Goal: Information Seeking & Learning: Understand process/instructions

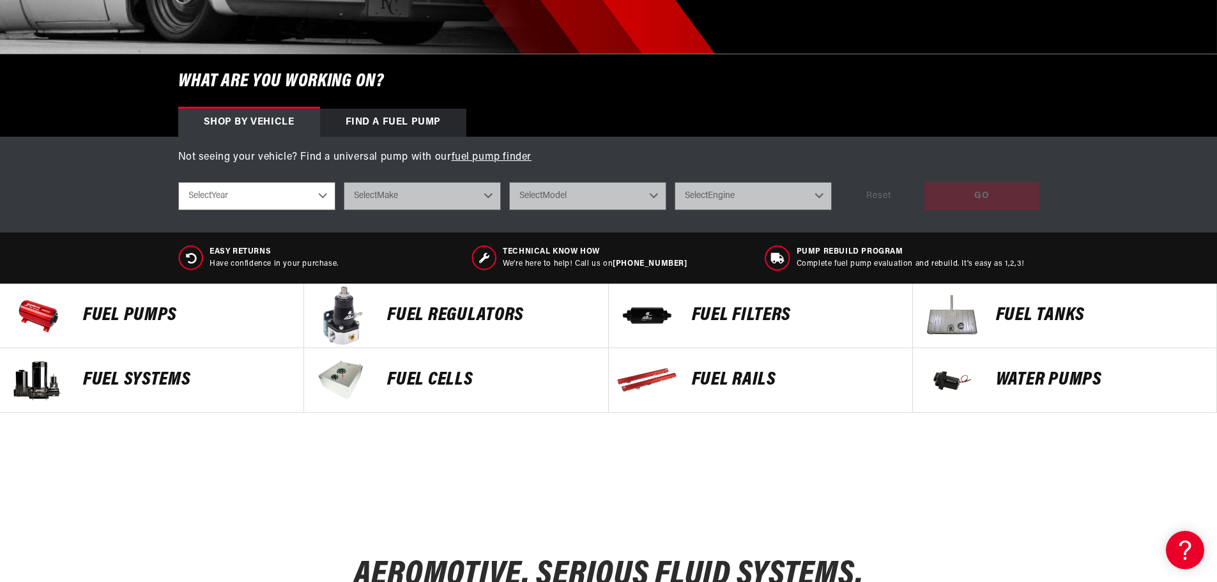
scroll to position [383, 0]
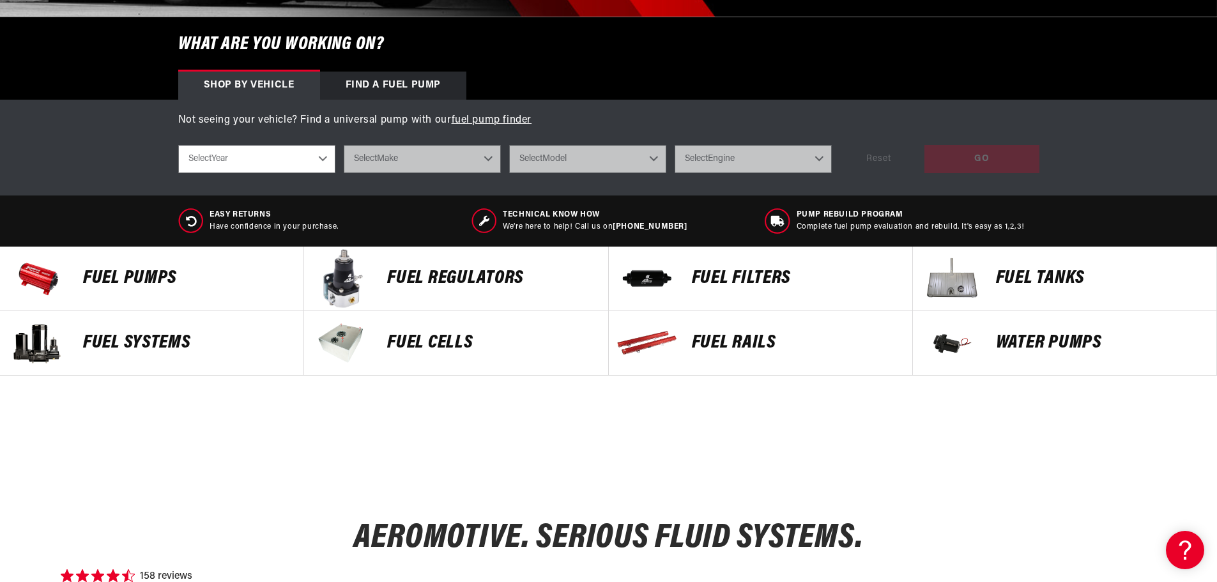
click at [1005, 274] on p "Fuel Tanks" at bounding box center [1100, 278] width 208 height 19
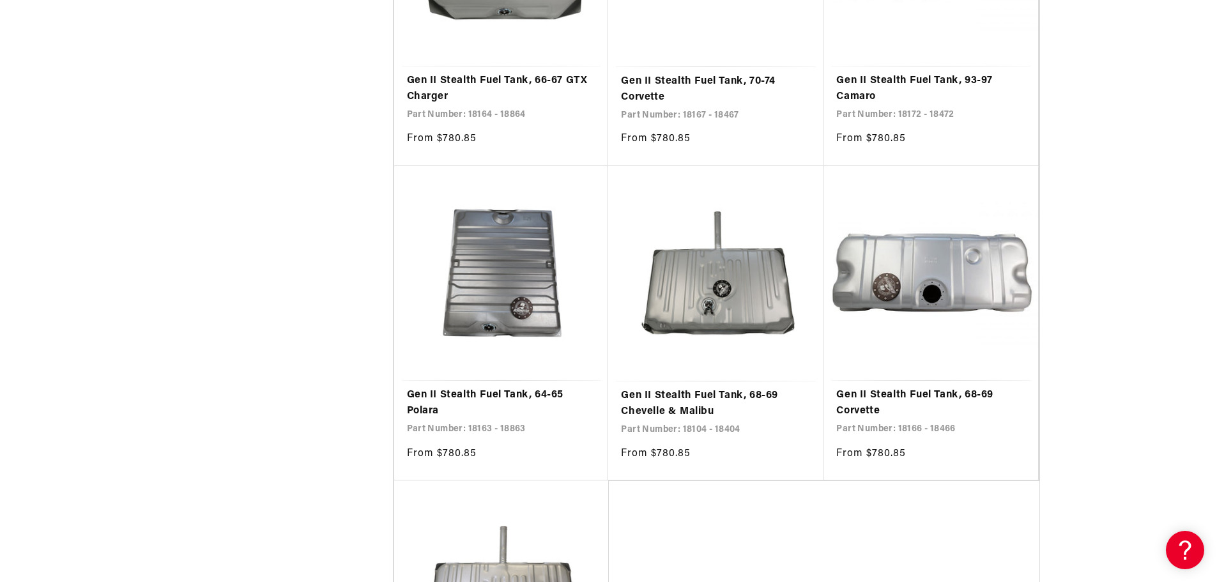
scroll to position [2363, 0]
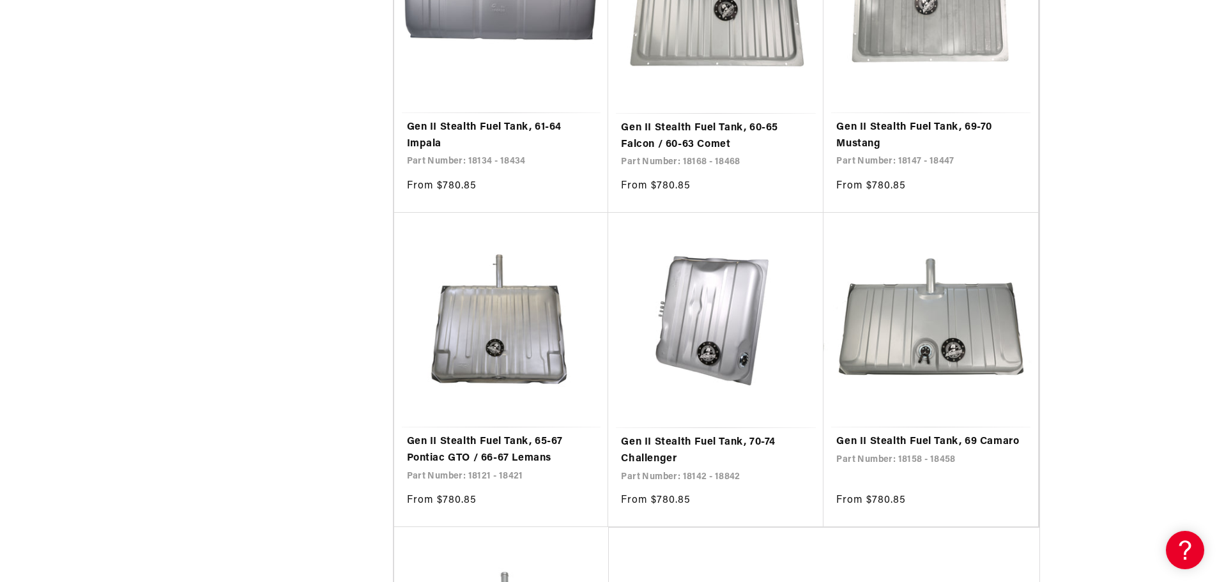
scroll to position [4854, 0]
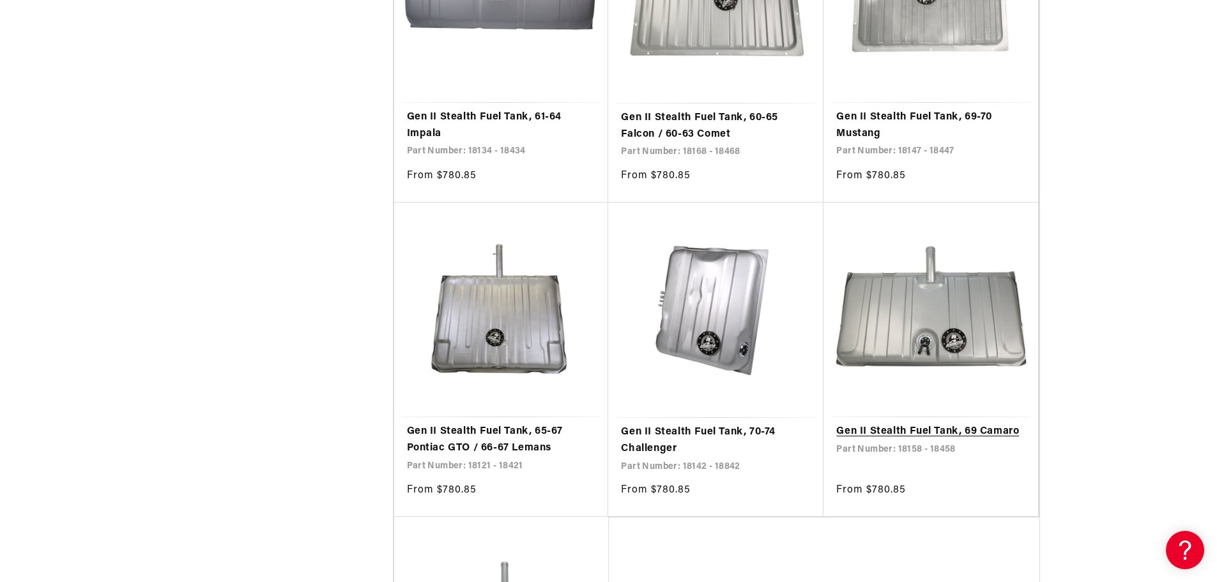
click at [934, 423] on link "Gen II Stealth Fuel Tank, 69 Camaro" at bounding box center [930, 431] width 189 height 17
click at [938, 423] on link "Gen II Stealth Fuel Tank, 69 Camaro" at bounding box center [930, 431] width 189 height 17
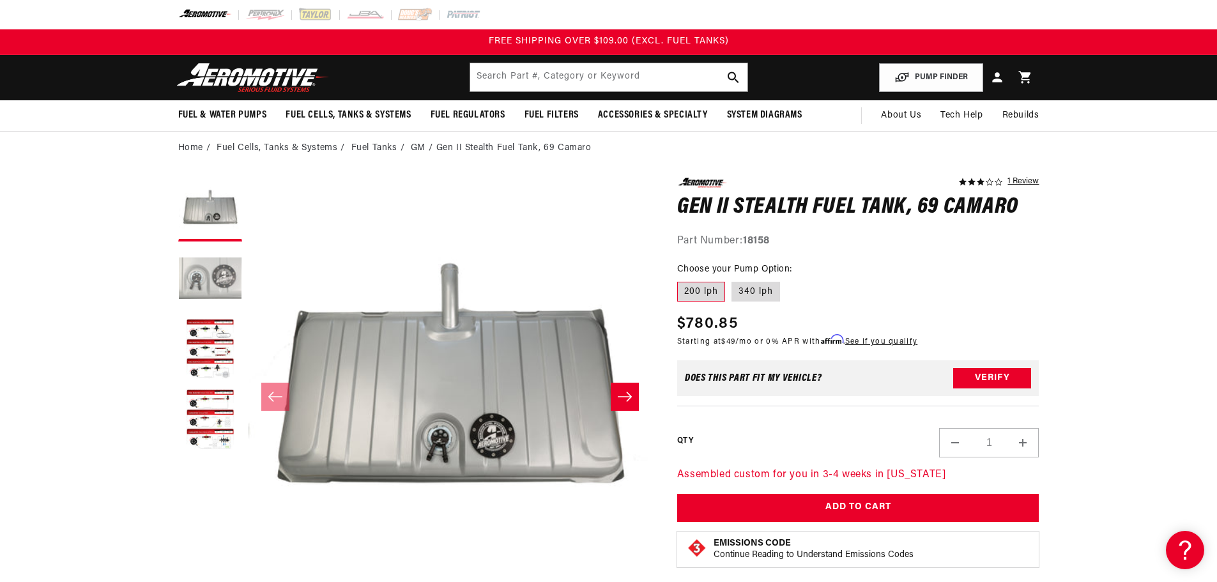
click at [202, 277] on button "Load image 2 in gallery view" at bounding box center [210, 280] width 64 height 64
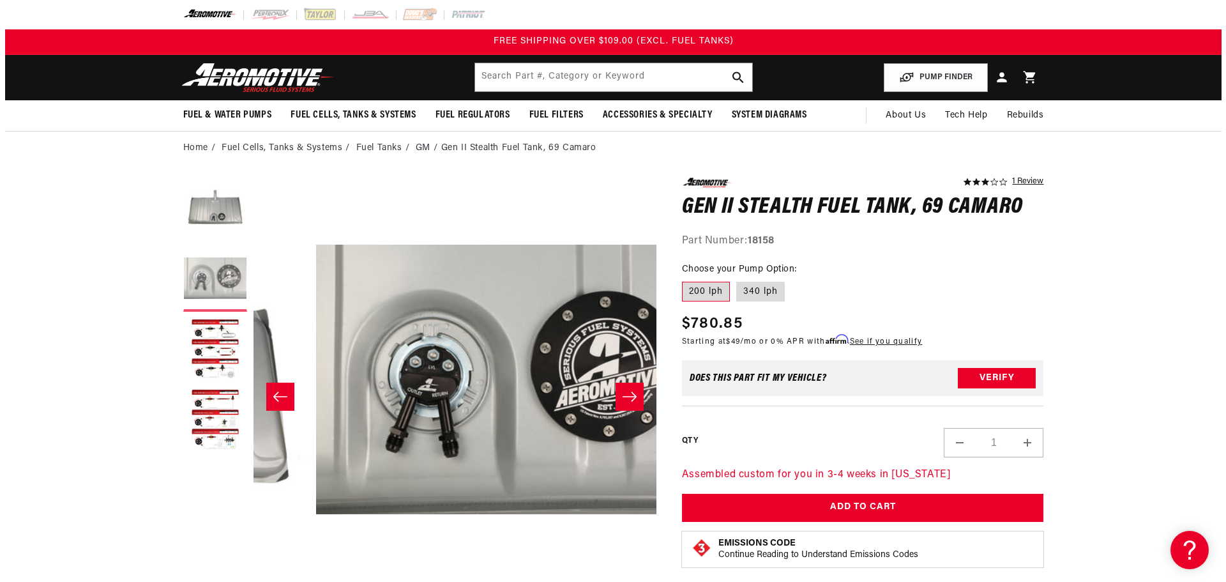
scroll to position [0, 403]
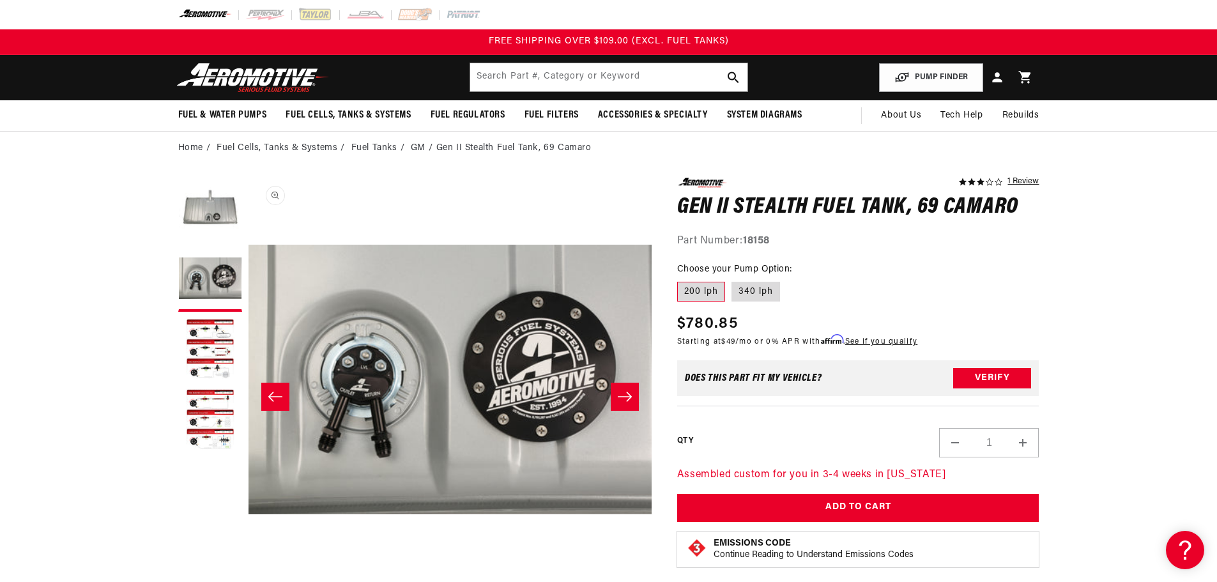
click at [248, 581] on button "Open media 2 in modal" at bounding box center [248, 581] width 0 height 0
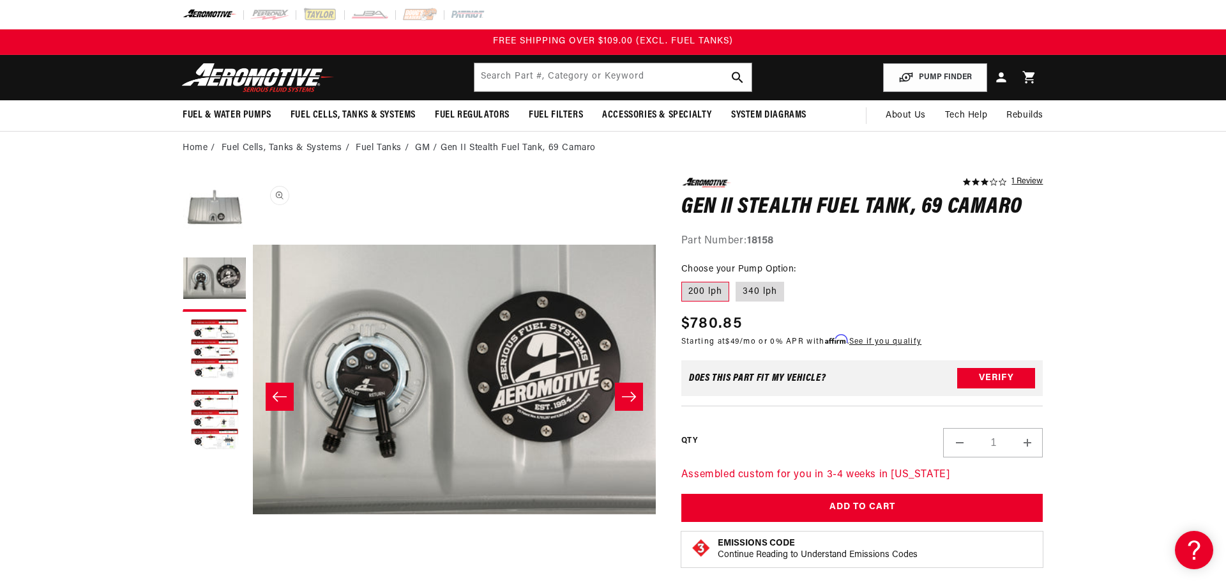
click at [364, 373] on img "Media gallery" at bounding box center [613, 568] width 690 height 460
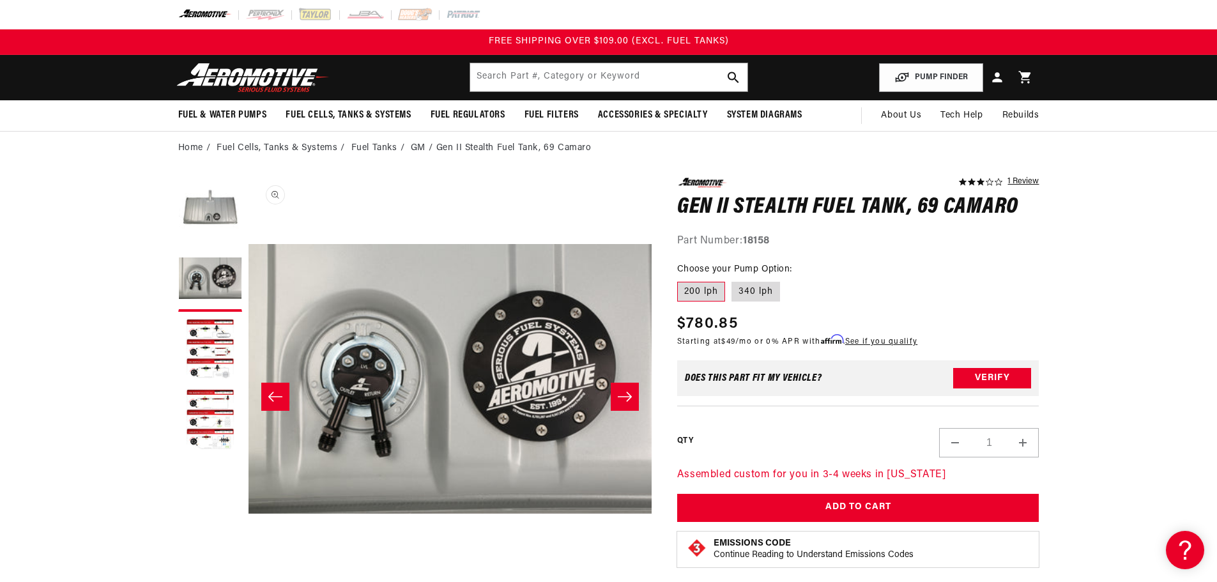
click at [248, 581] on button "Open media 2 in modal" at bounding box center [248, 581] width 0 height 0
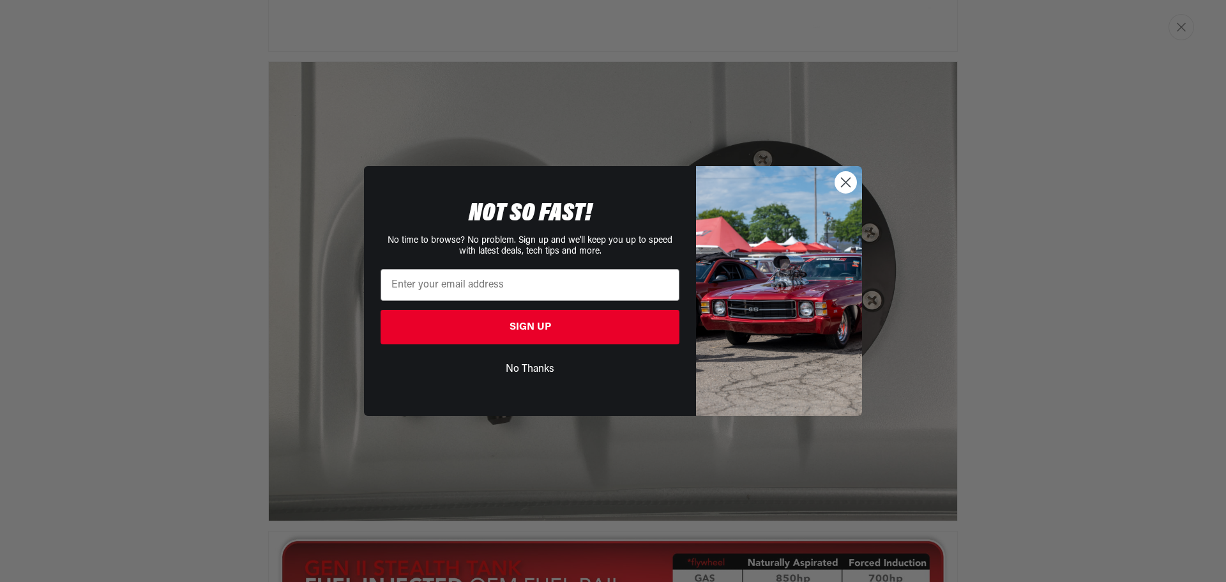
click at [850, 180] on circle "Close dialog" at bounding box center [845, 182] width 21 height 21
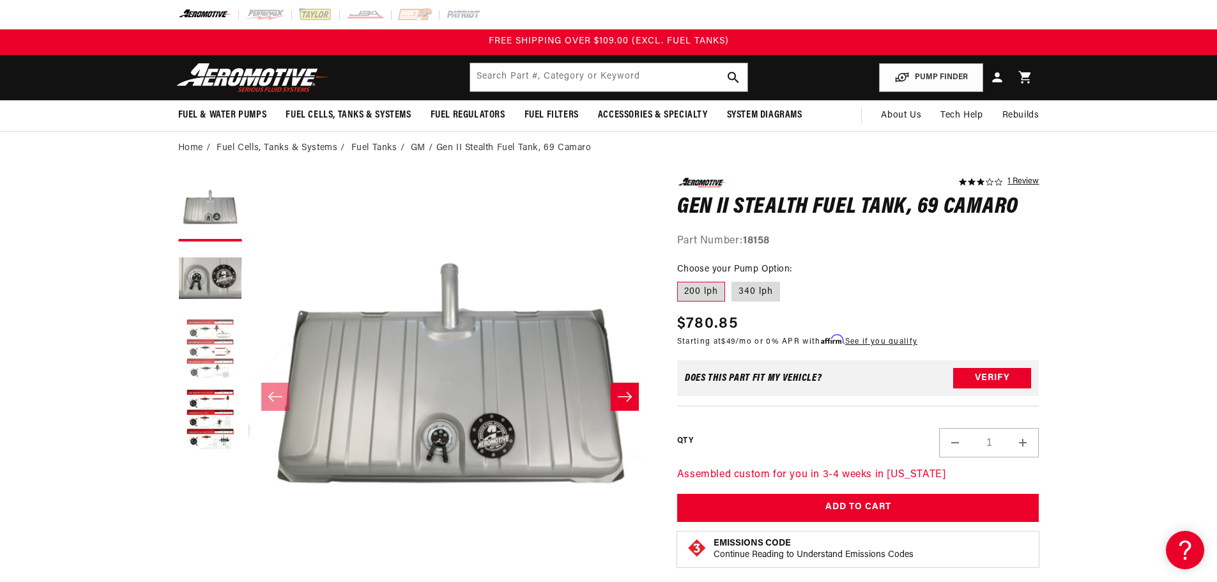
click at [212, 344] on button "Load image 3 in gallery view" at bounding box center [210, 350] width 64 height 64
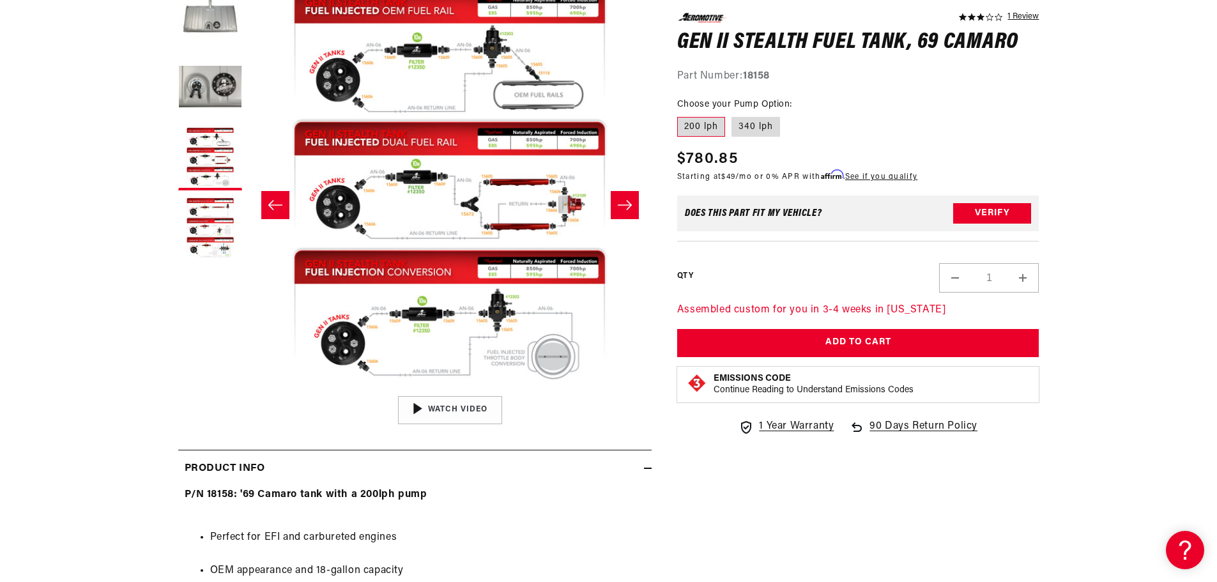
scroll to position [255, 0]
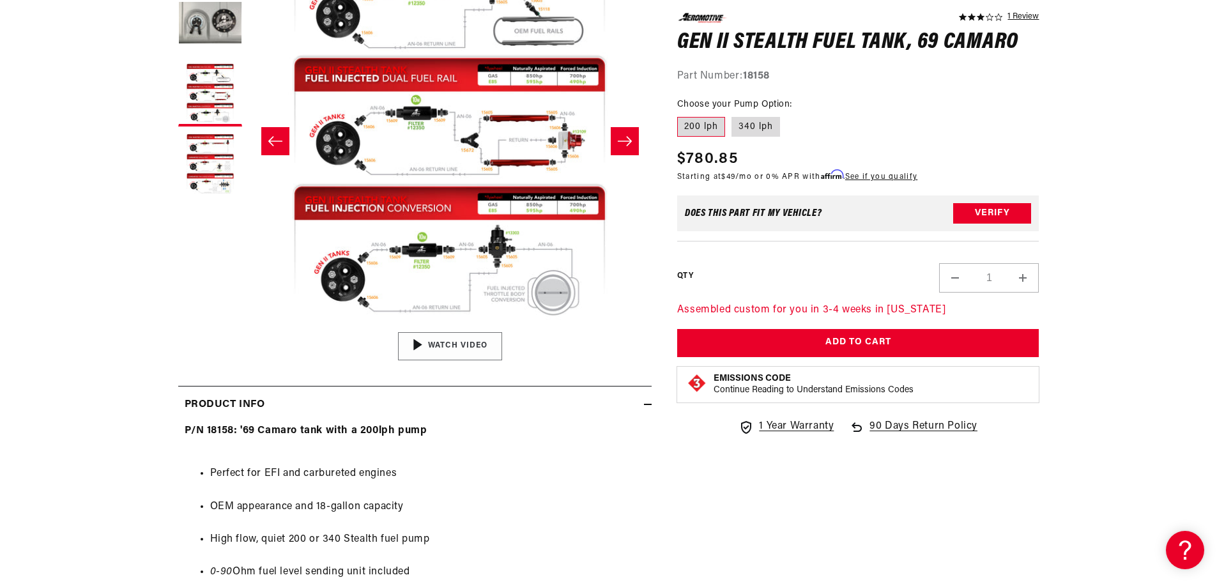
click at [443, 344] on div "01:47" at bounding box center [450, 346] width 194 height 109
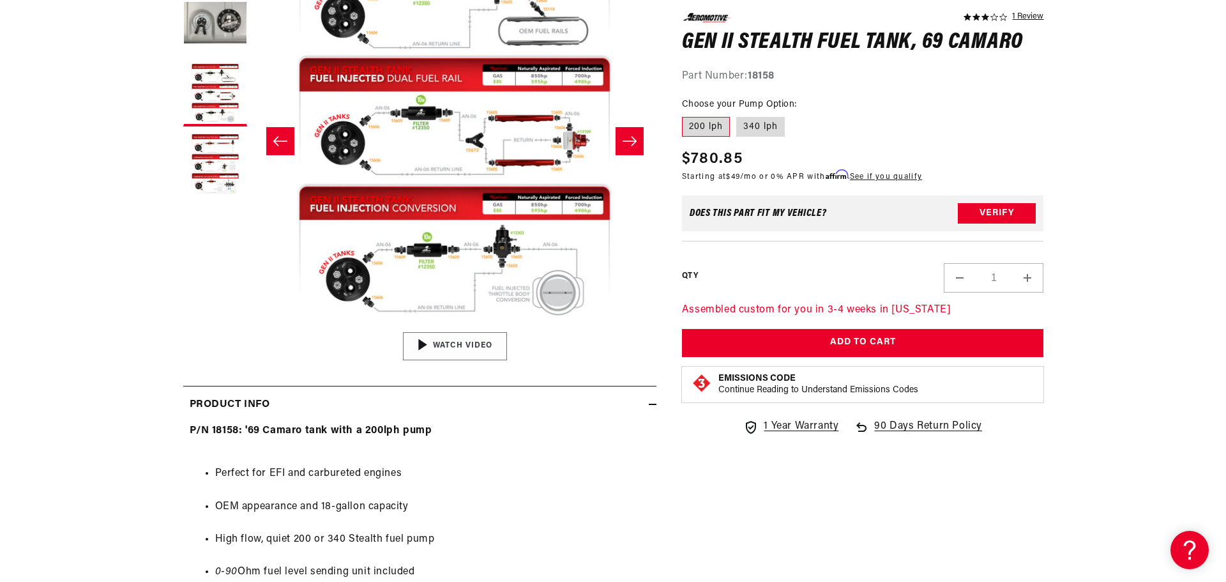
scroll to position [0, 0]
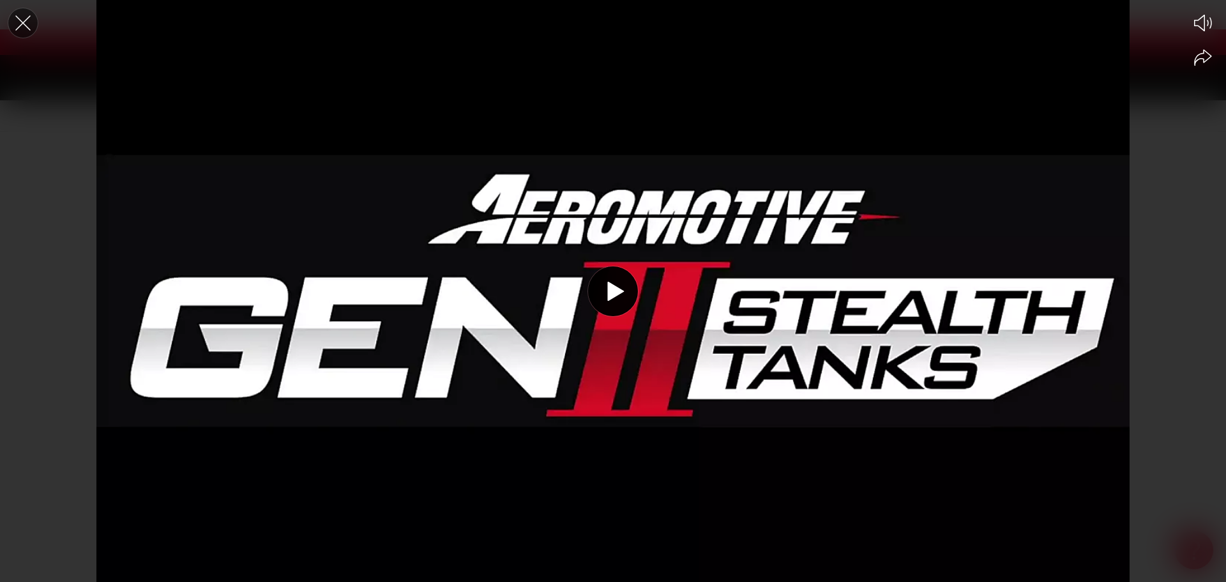
click at [23, 23] on icon "Close the video player" at bounding box center [22, 22] width 15 height 15
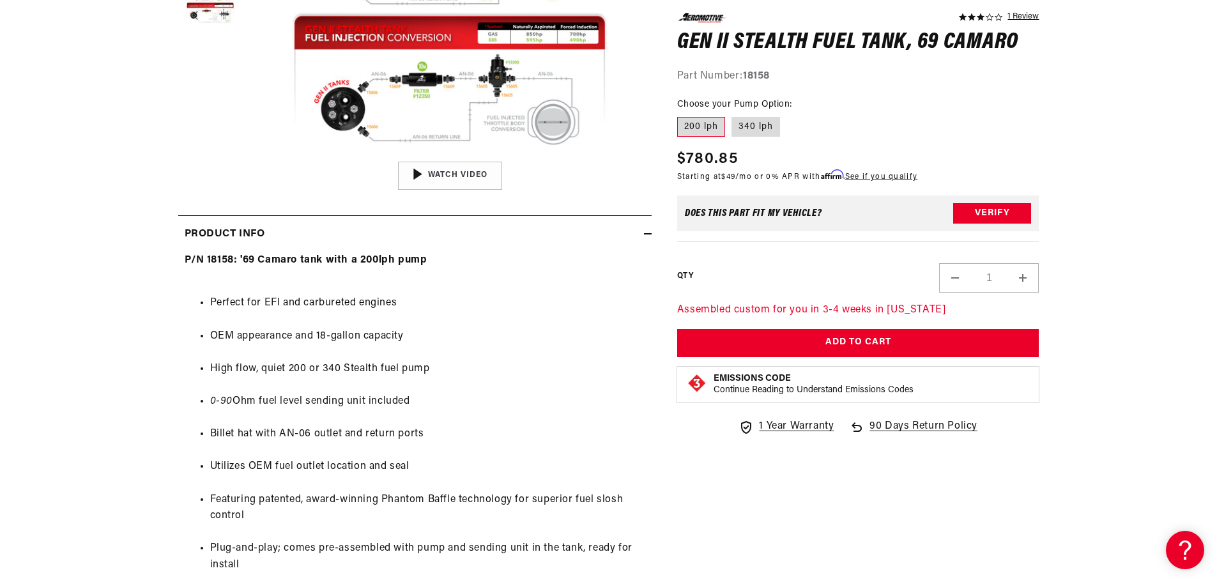
scroll to position [448, 0]
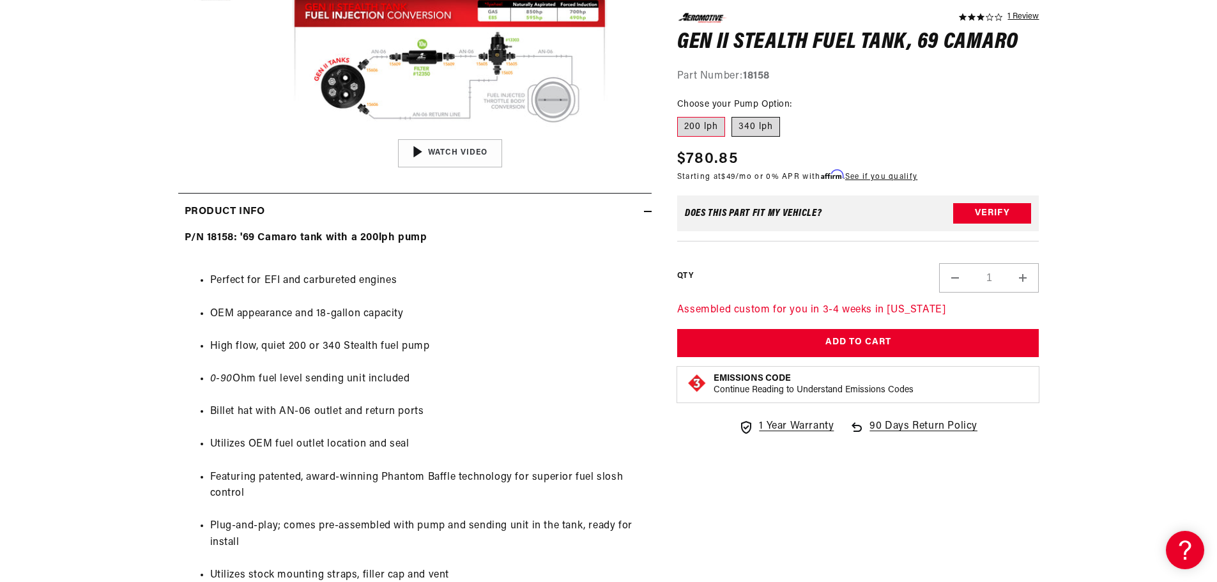
click at [750, 125] on label "340 lph" at bounding box center [755, 126] width 49 height 20
click at [732, 114] on input "340 lph" at bounding box center [731, 114] width 1 height 1
radio input "true"
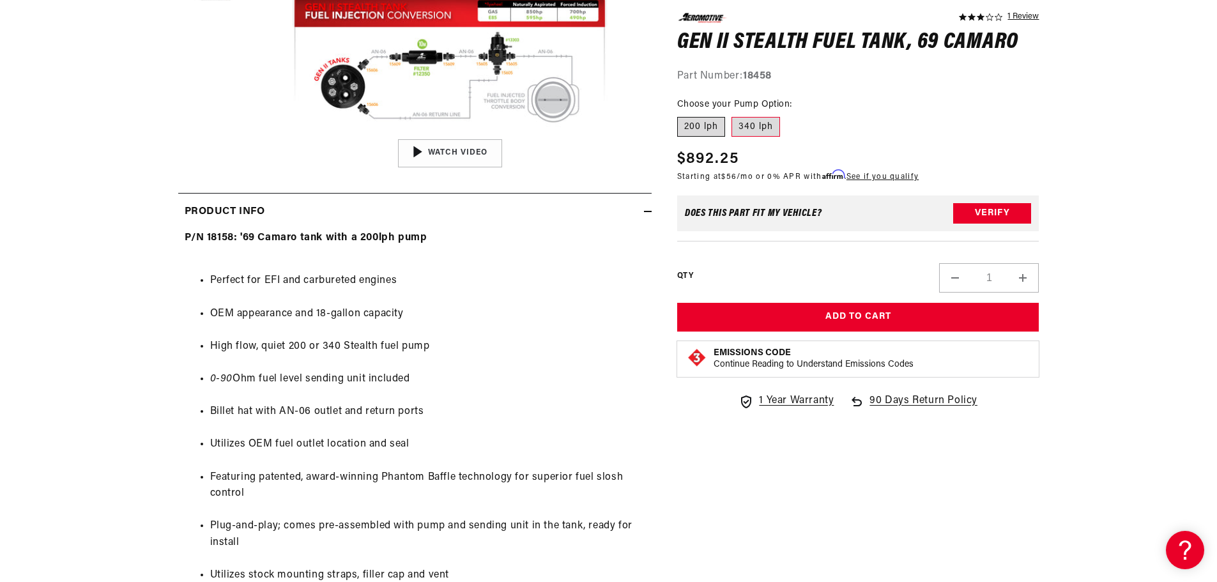
click at [701, 124] on label "200 lph" at bounding box center [701, 126] width 48 height 20
click at [681, 114] on input "200 lph" at bounding box center [680, 114] width 1 height 1
radio input "true"
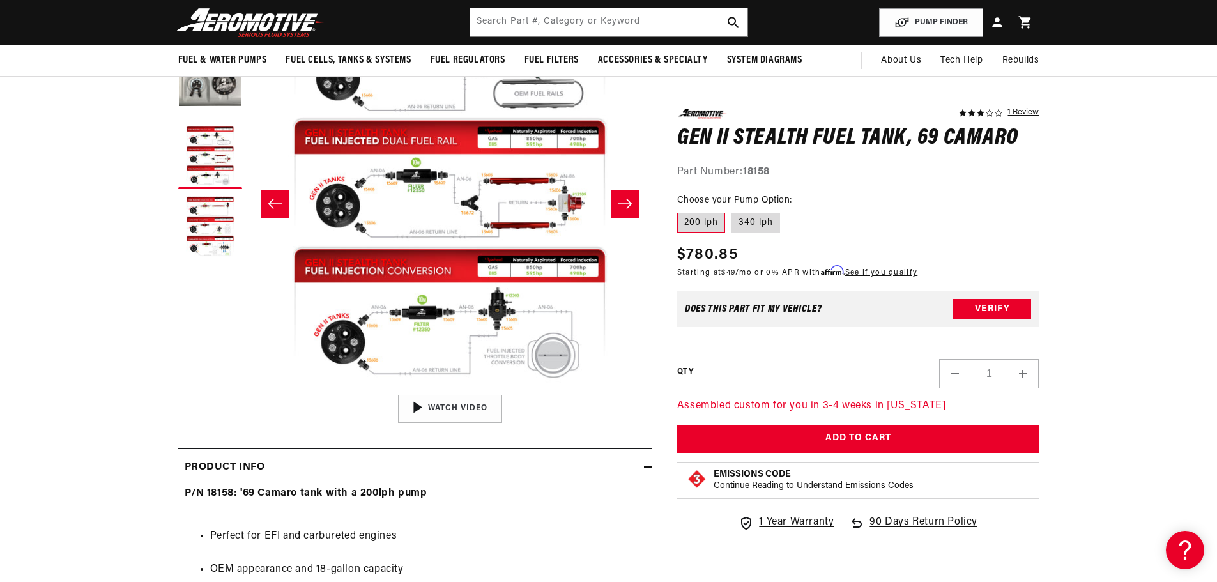
scroll to position [0, 807]
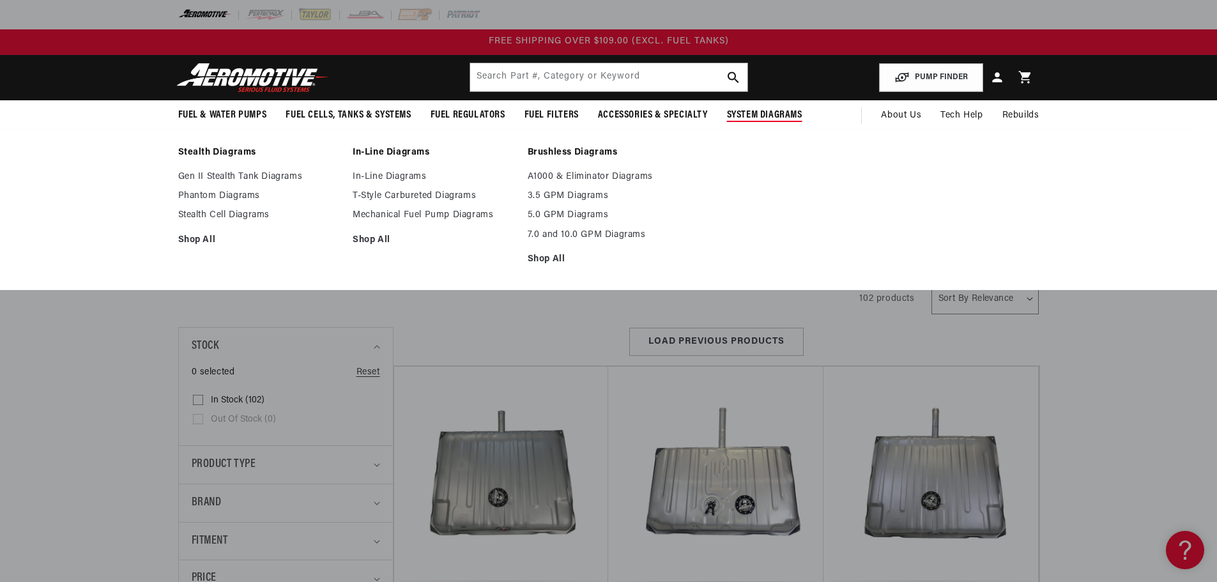
click at [763, 113] on span "System Diagrams" at bounding box center [764, 115] width 75 height 13
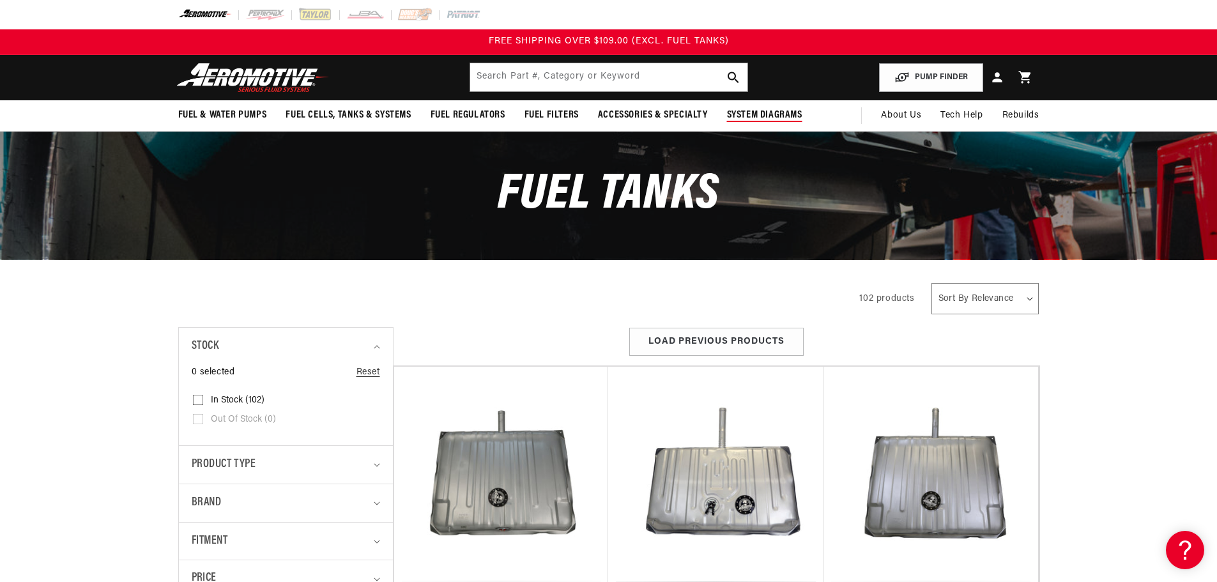
click at [763, 114] on span "System Diagrams" at bounding box center [764, 115] width 75 height 13
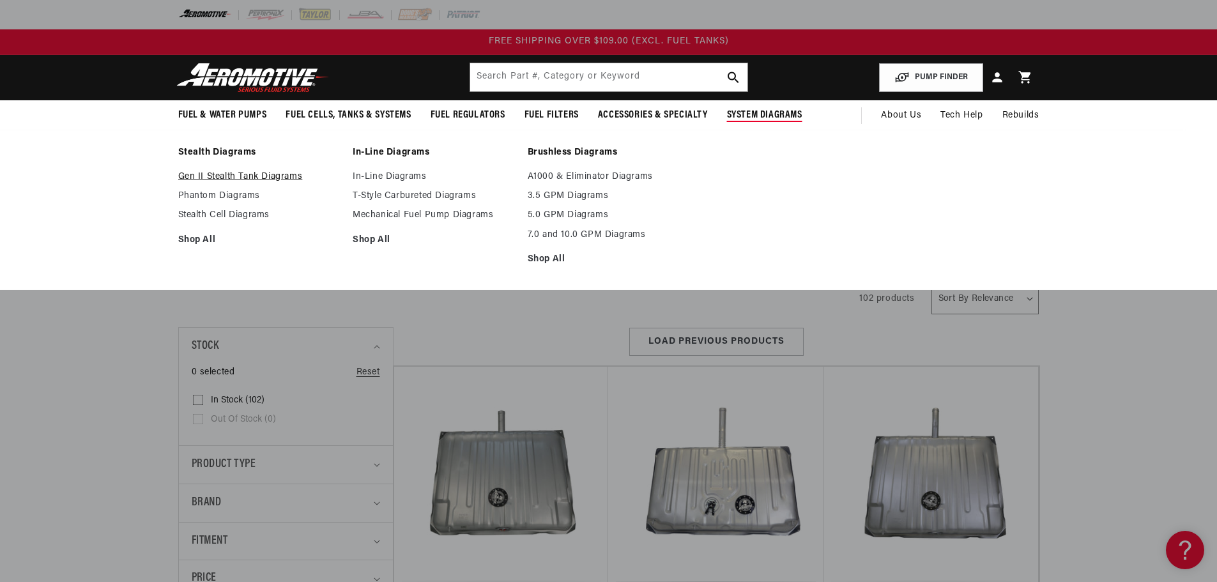
click at [190, 175] on link "Gen II Stealth Tank Diagrams" at bounding box center [259, 176] width 162 height 11
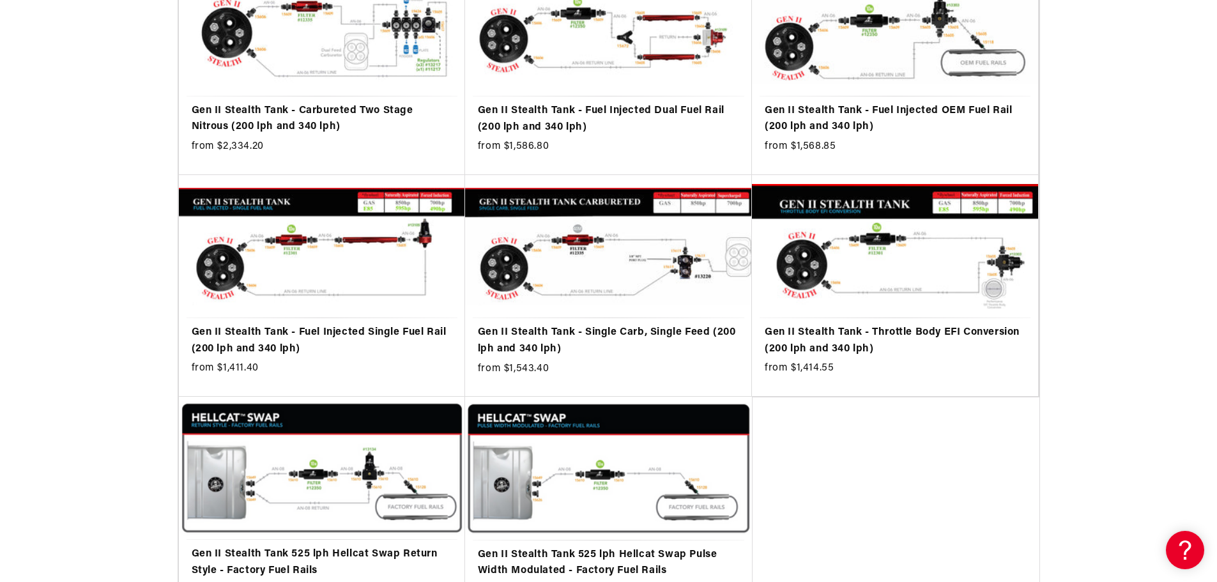
scroll to position [383, 0]
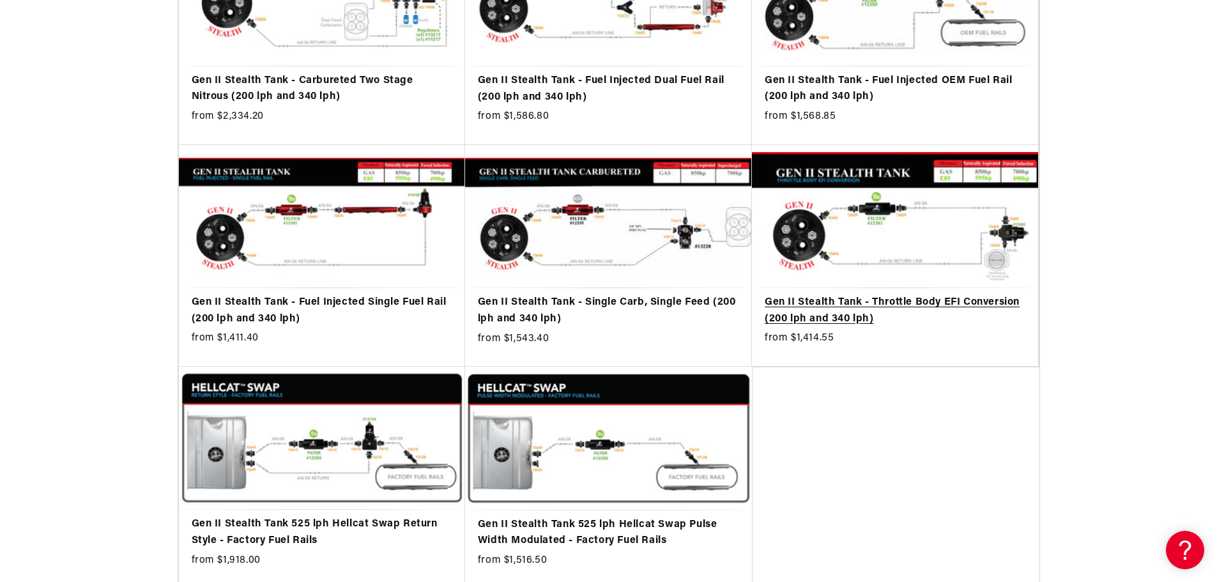
click at [894, 294] on link "Gen II Stealth Tank - Throttle Body EFI Conversion (200 lph and 340 lph)" at bounding box center [894, 310] width 261 height 33
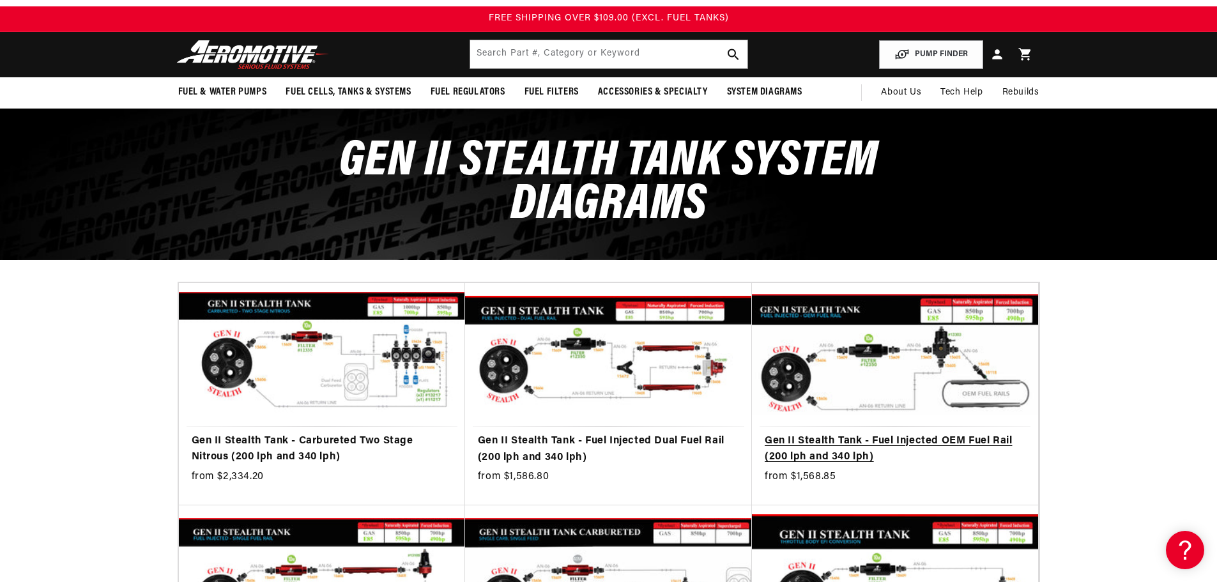
scroll to position [0, 0]
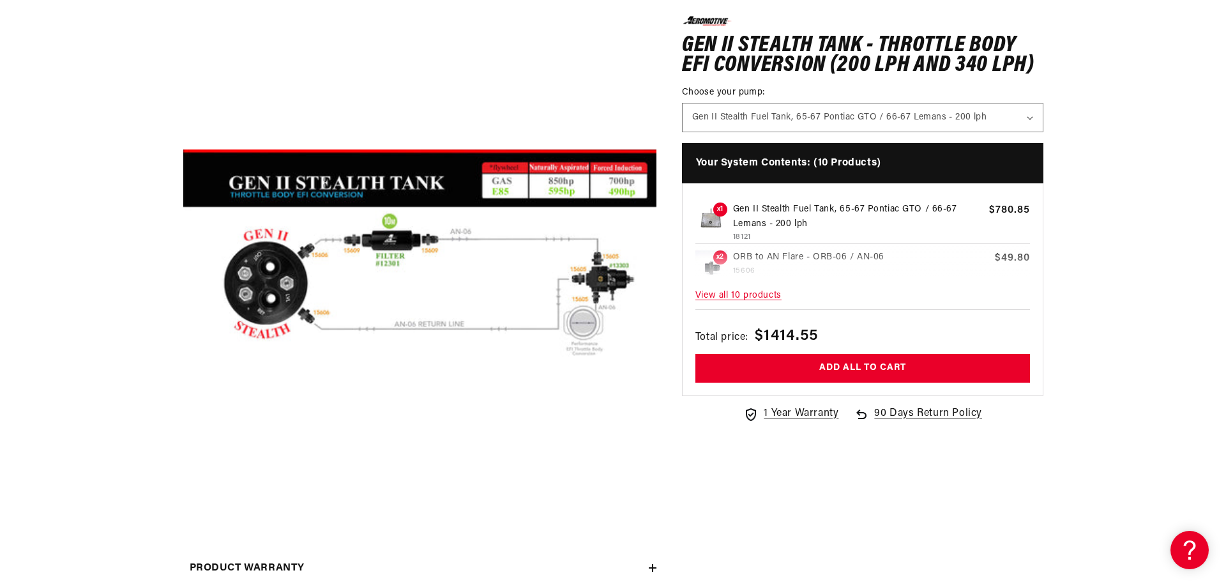
scroll to position [192, 0]
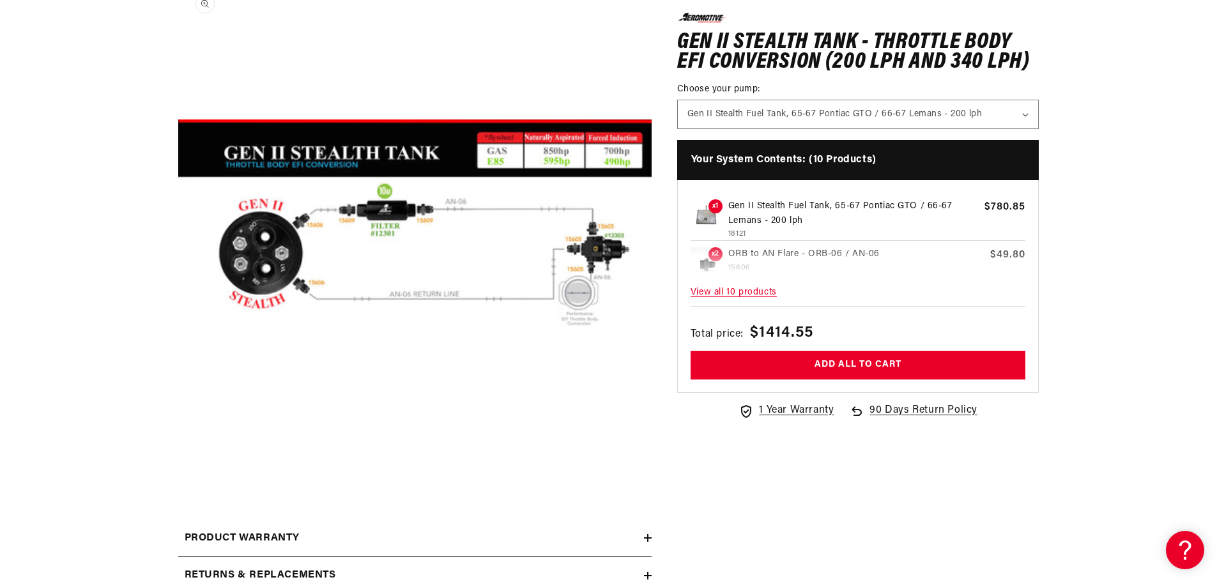
click at [178, 460] on button "Open media 1 in modal" at bounding box center [178, 460] width 0 height 0
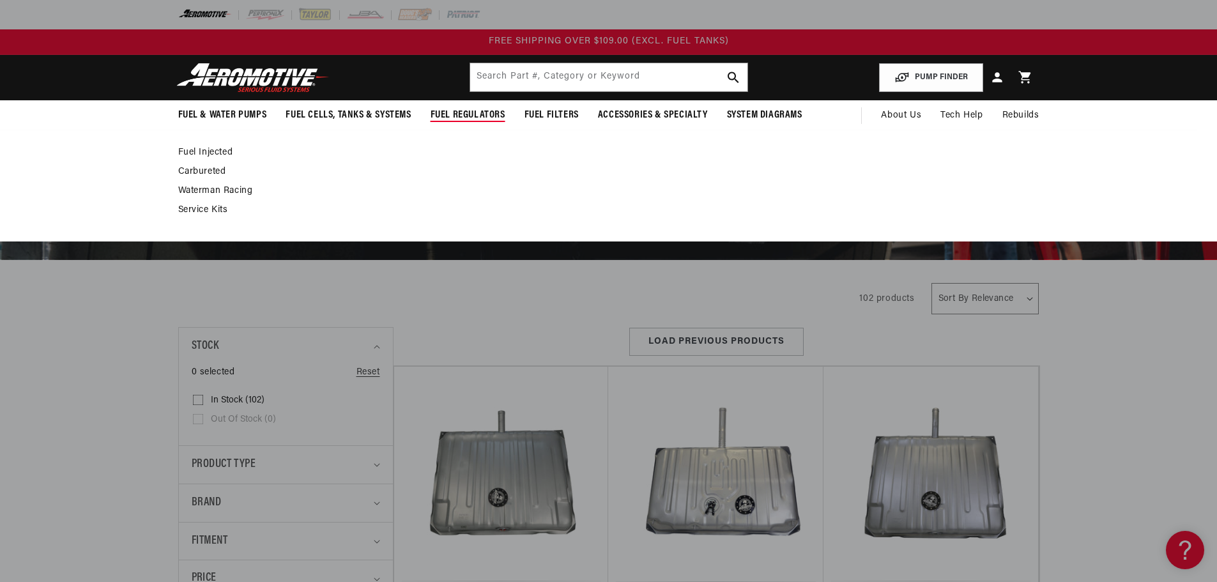
click at [467, 114] on span "Fuel Regulators" at bounding box center [467, 115] width 75 height 13
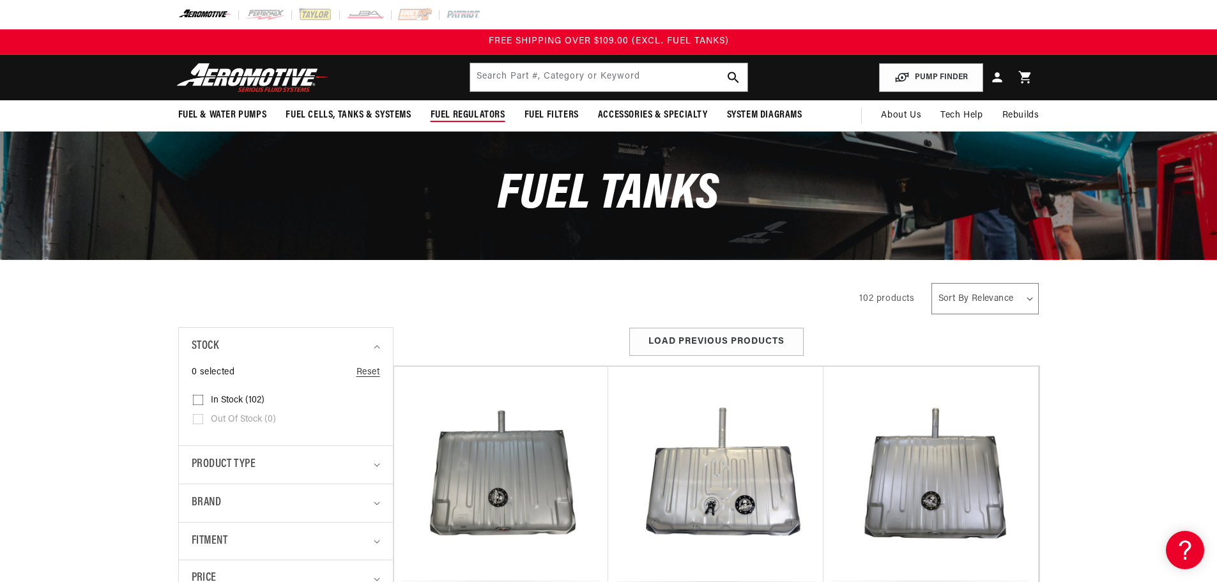
click at [466, 113] on span "Fuel Regulators" at bounding box center [467, 115] width 75 height 13
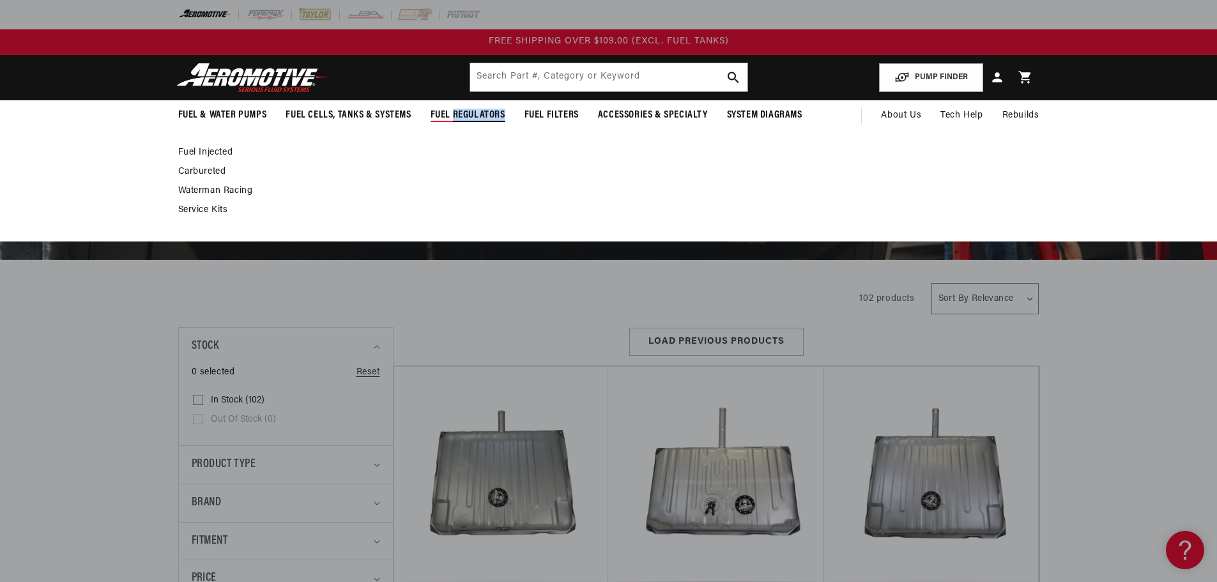
click at [466, 113] on span "Fuel Regulators" at bounding box center [467, 115] width 75 height 13
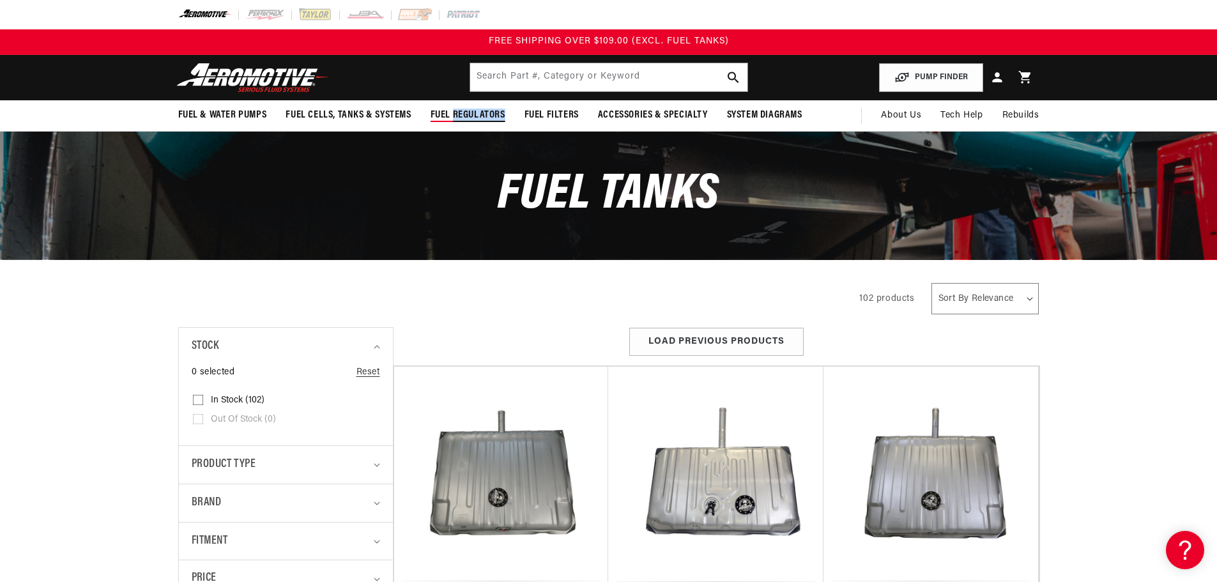
click at [466, 113] on span "Fuel Regulators" at bounding box center [467, 115] width 75 height 13
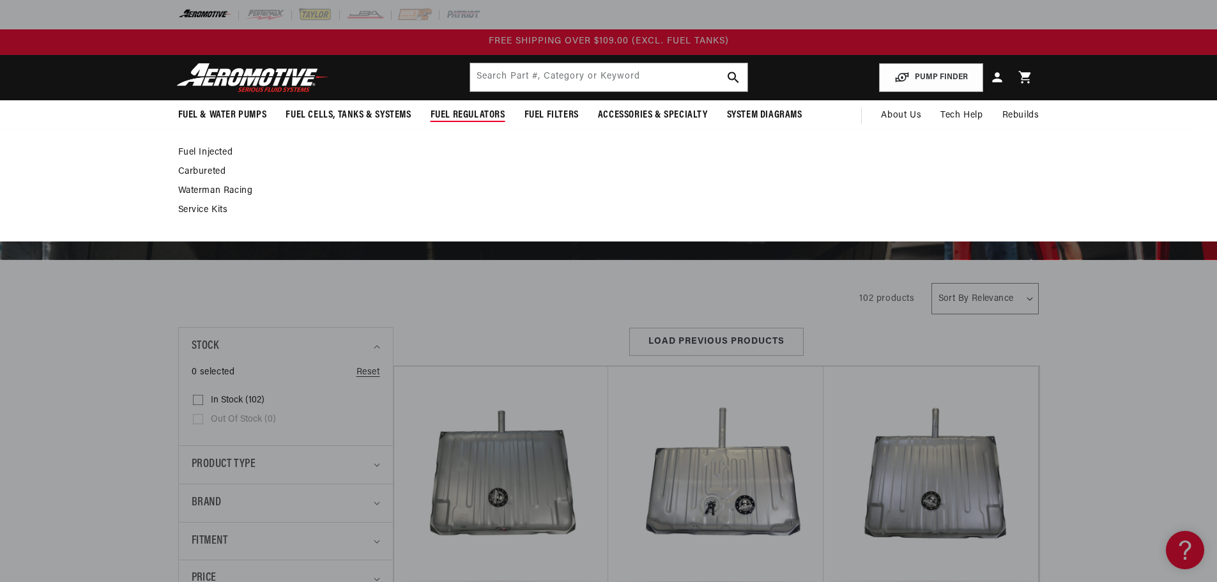
click at [206, 150] on link "Fuel Injected" at bounding box center [602, 152] width 848 height 11
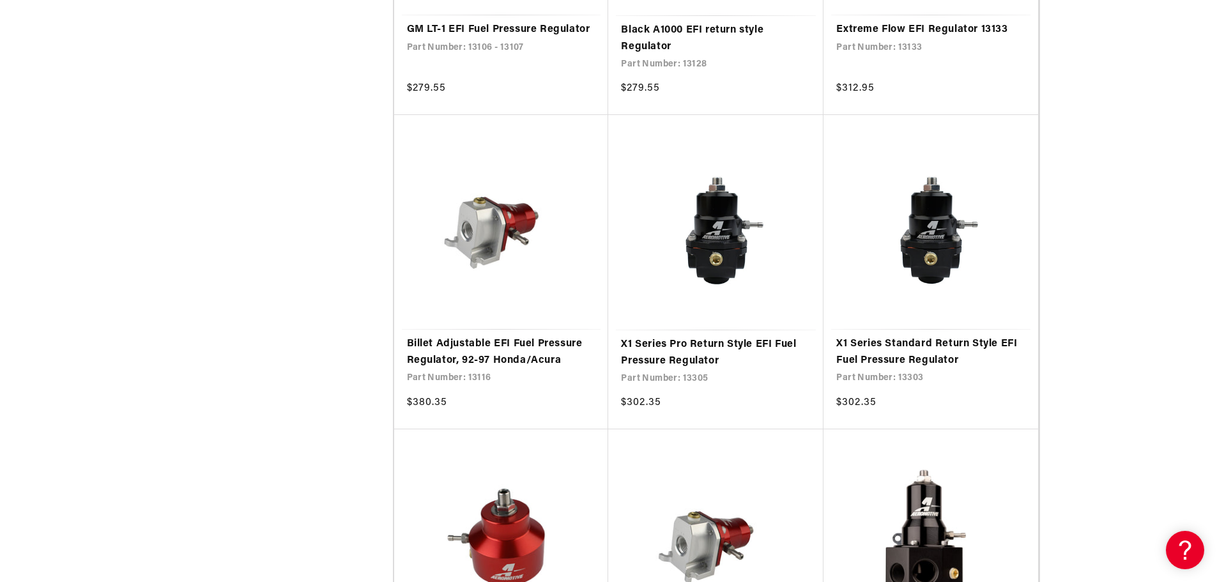
scroll to position [2171, 0]
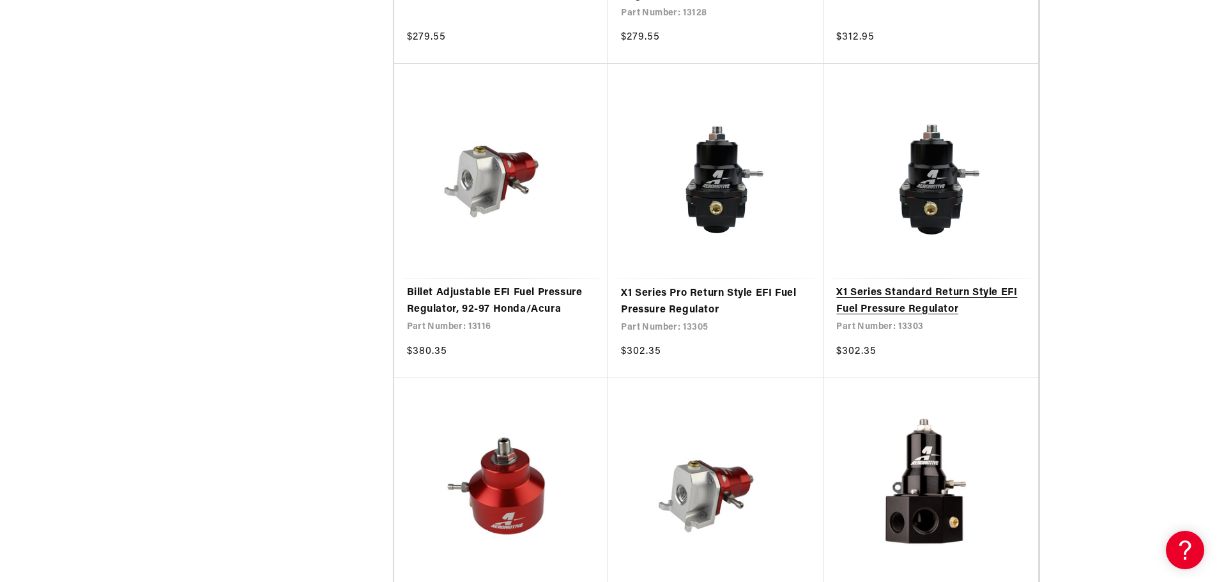
click at [933, 285] on link "X1 Series Standard Return Style EFI Fuel Pressure Regulator" at bounding box center [930, 301] width 189 height 33
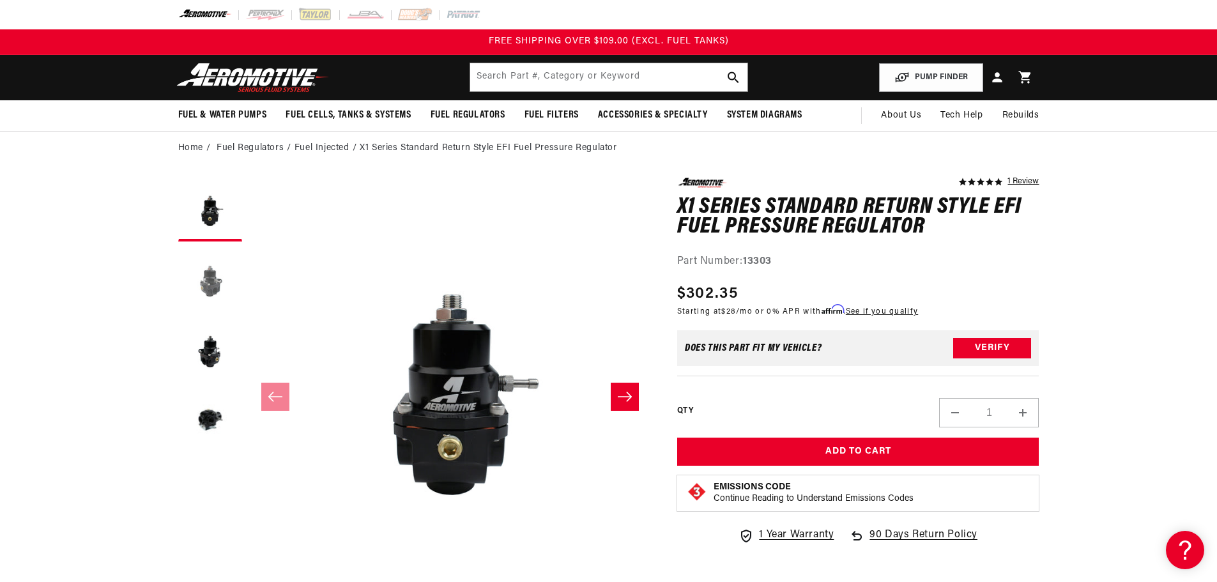
click at [211, 284] on button "Load image 2 in gallery view" at bounding box center [210, 280] width 64 height 64
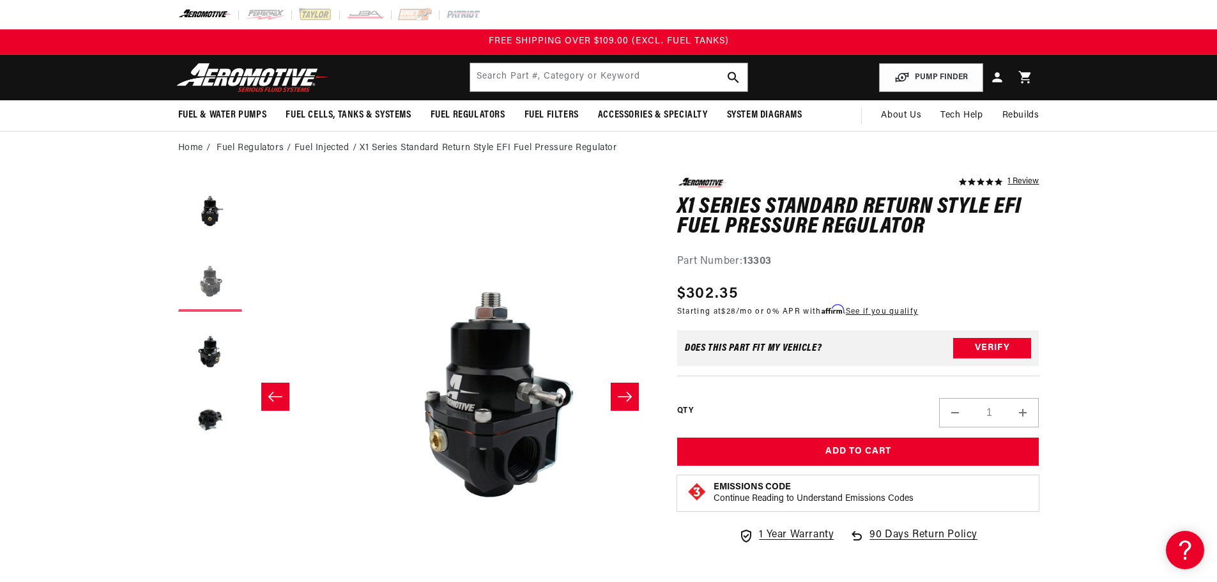
scroll to position [0, 403]
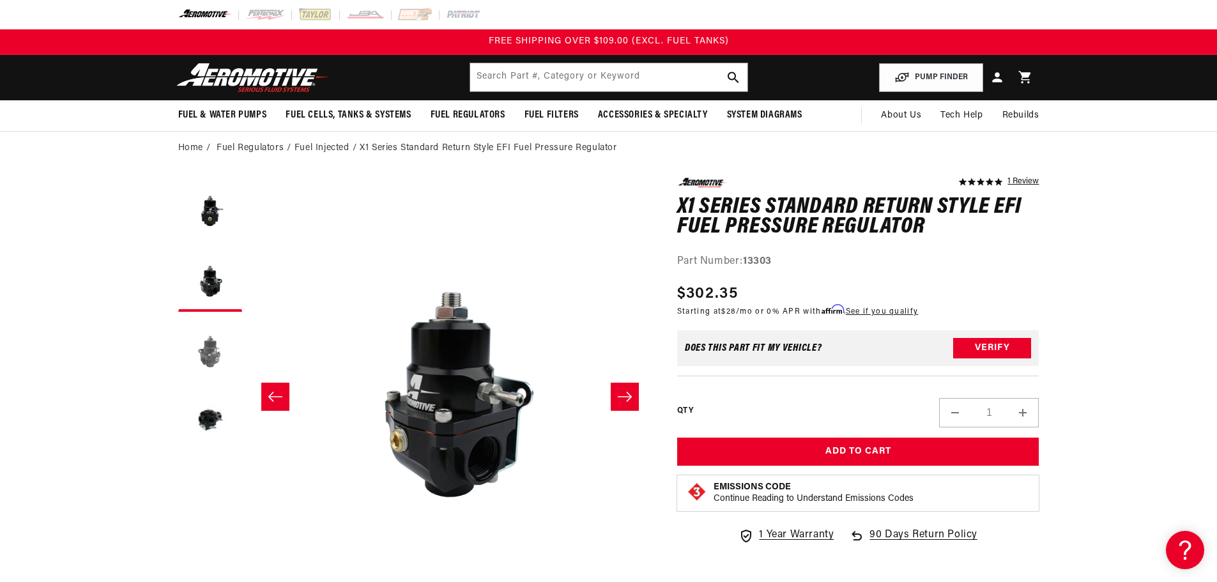
click at [206, 353] on button "Load image 3 in gallery view" at bounding box center [210, 350] width 64 height 64
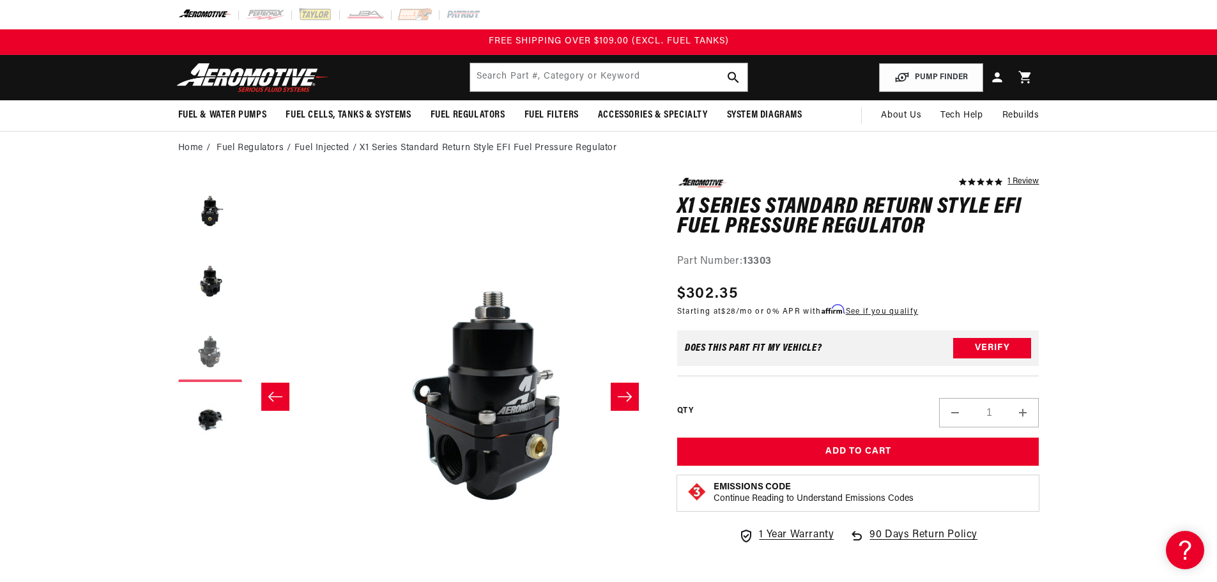
scroll to position [0, 807]
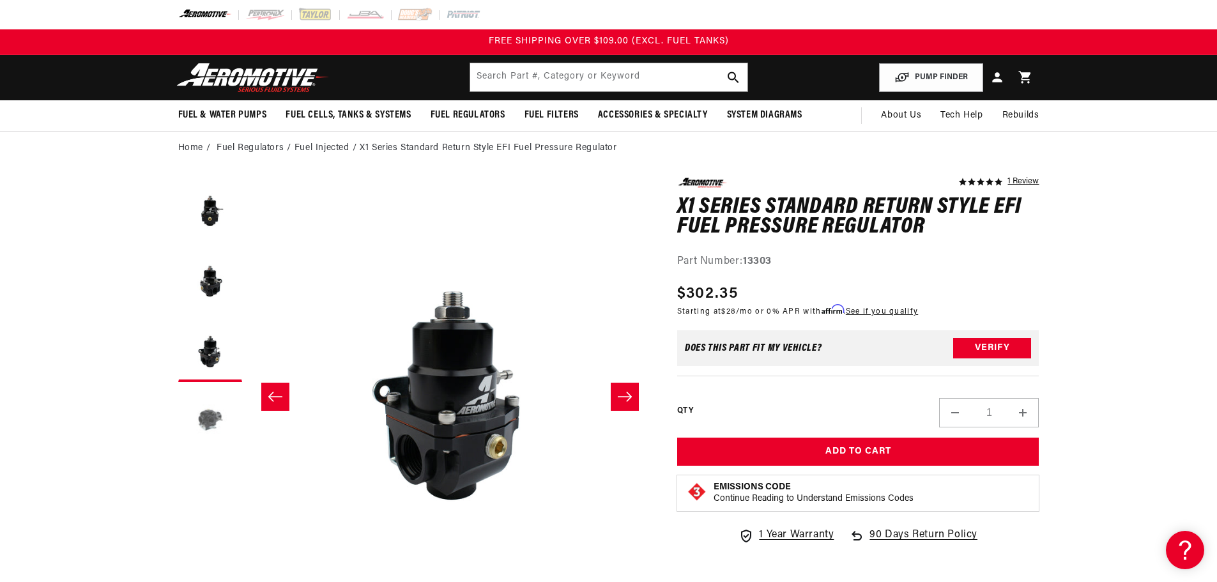
click at [204, 420] on button "Load image 4 in gallery view" at bounding box center [210, 420] width 64 height 64
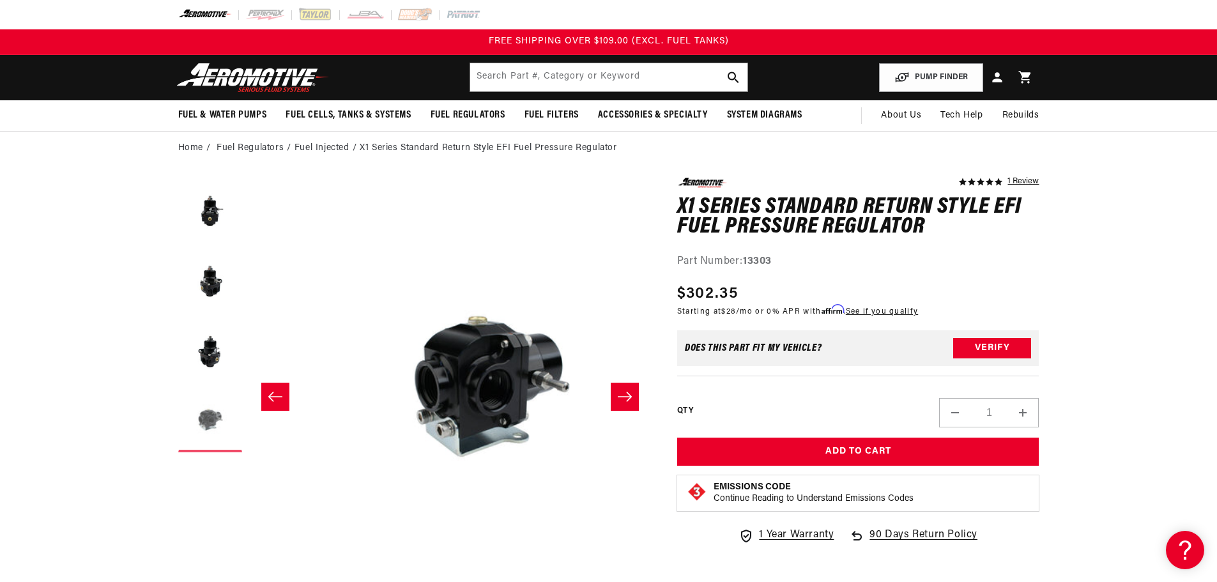
scroll to position [0, 1210]
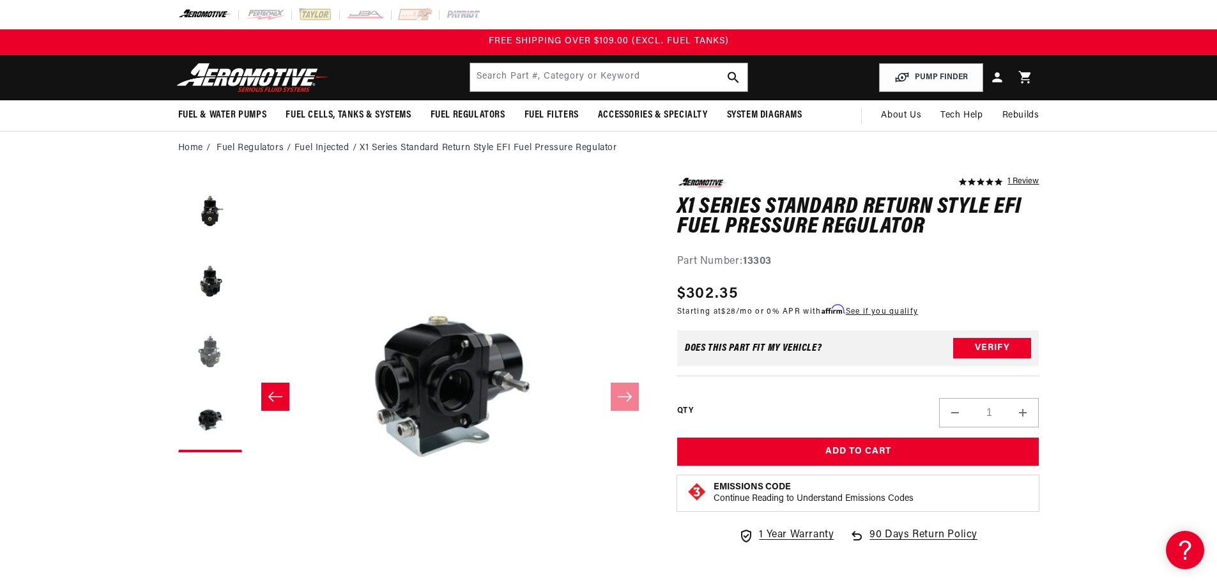
click at [207, 351] on button "Load image 3 in gallery view" at bounding box center [210, 350] width 64 height 64
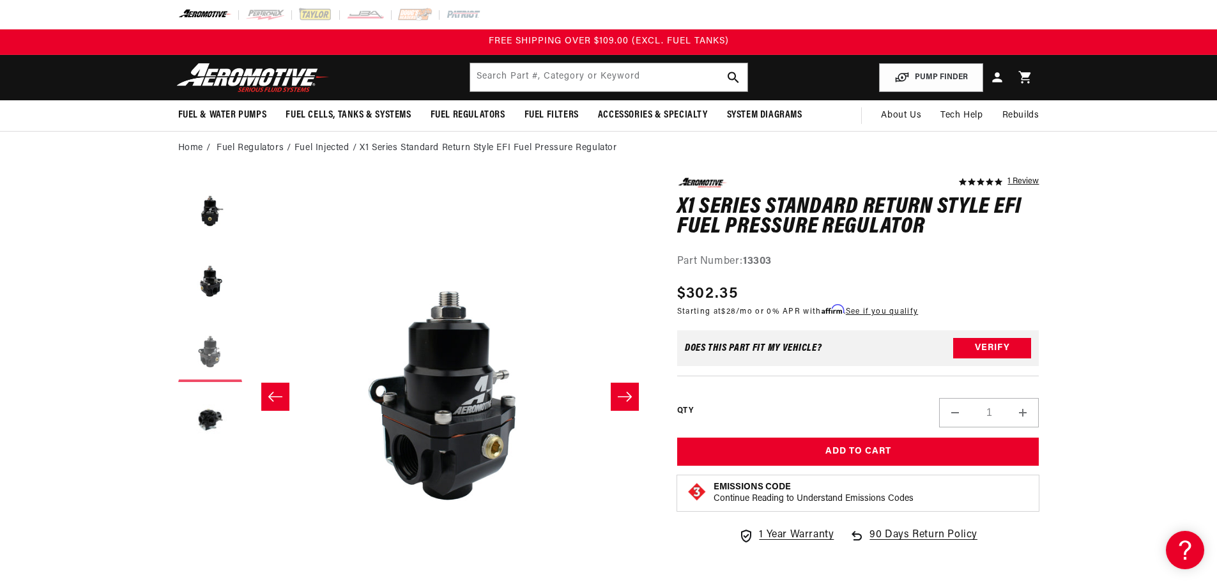
scroll to position [0, 807]
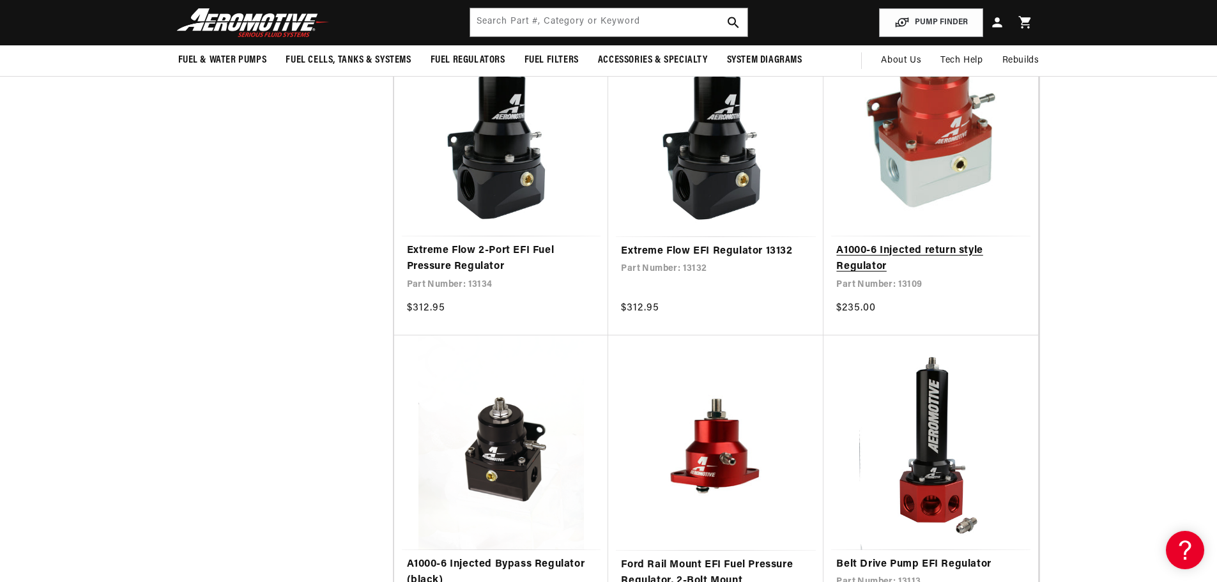
scroll to position [894, 0]
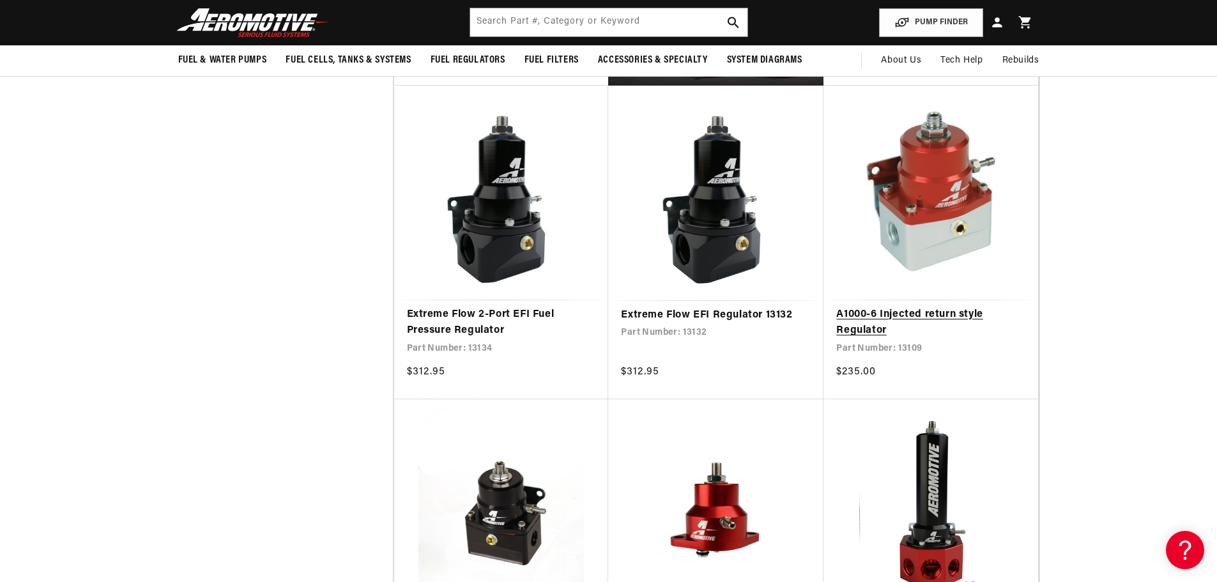
click at [948, 307] on link "A1000-6 Injected return style Regulator" at bounding box center [930, 323] width 189 height 33
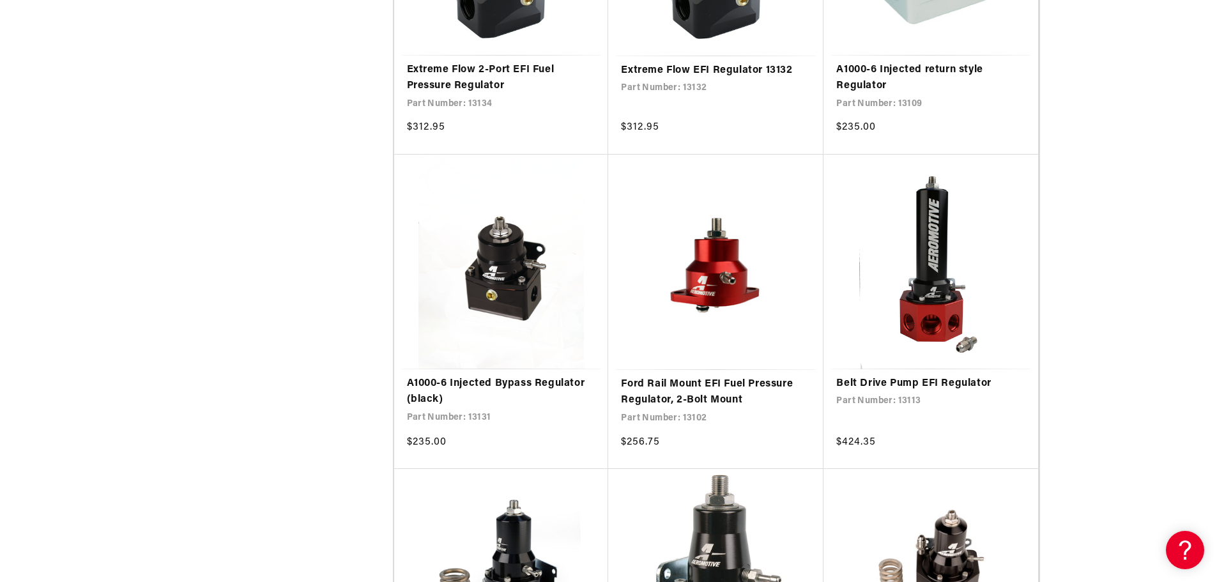
scroll to position [1150, 0]
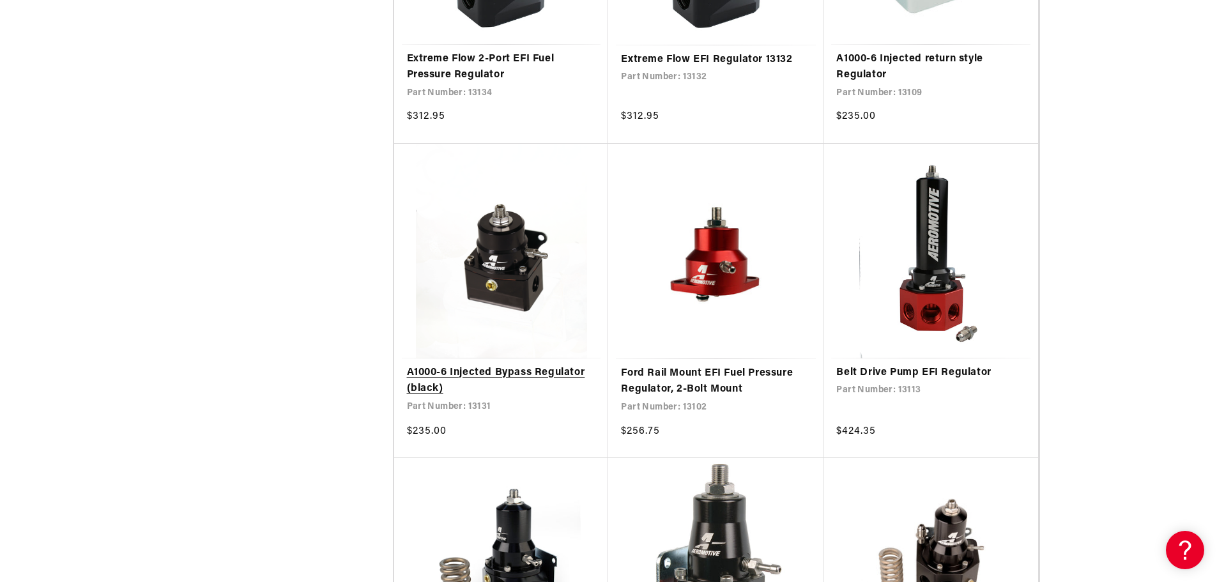
click at [507, 374] on link "A1000-6 Injected Bypass Regulator (black)" at bounding box center [501, 381] width 189 height 33
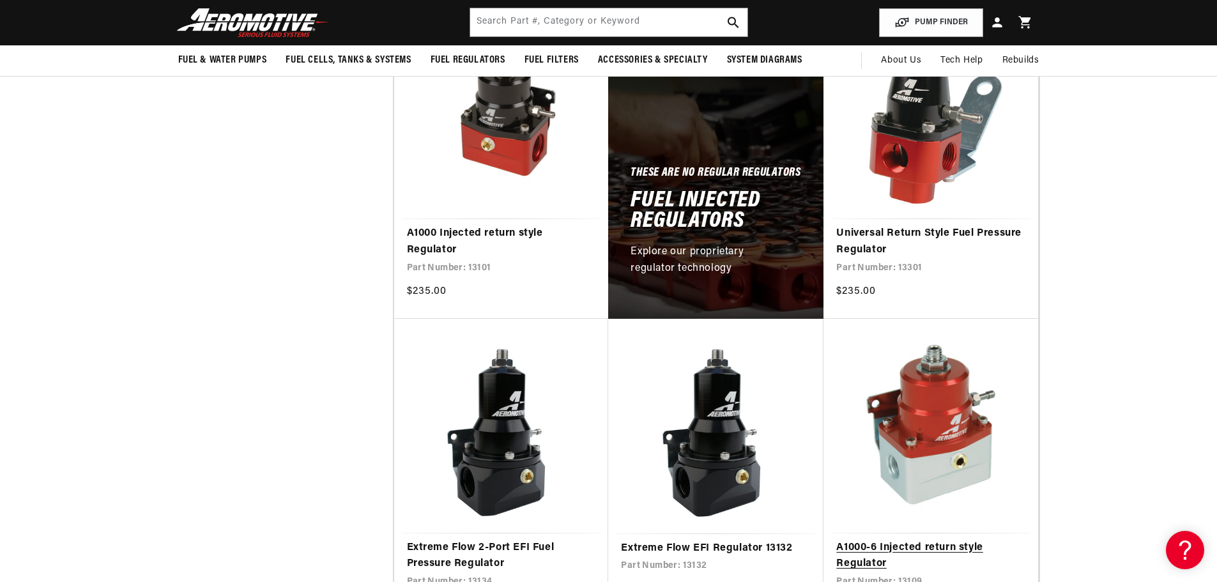
scroll to position [639, 0]
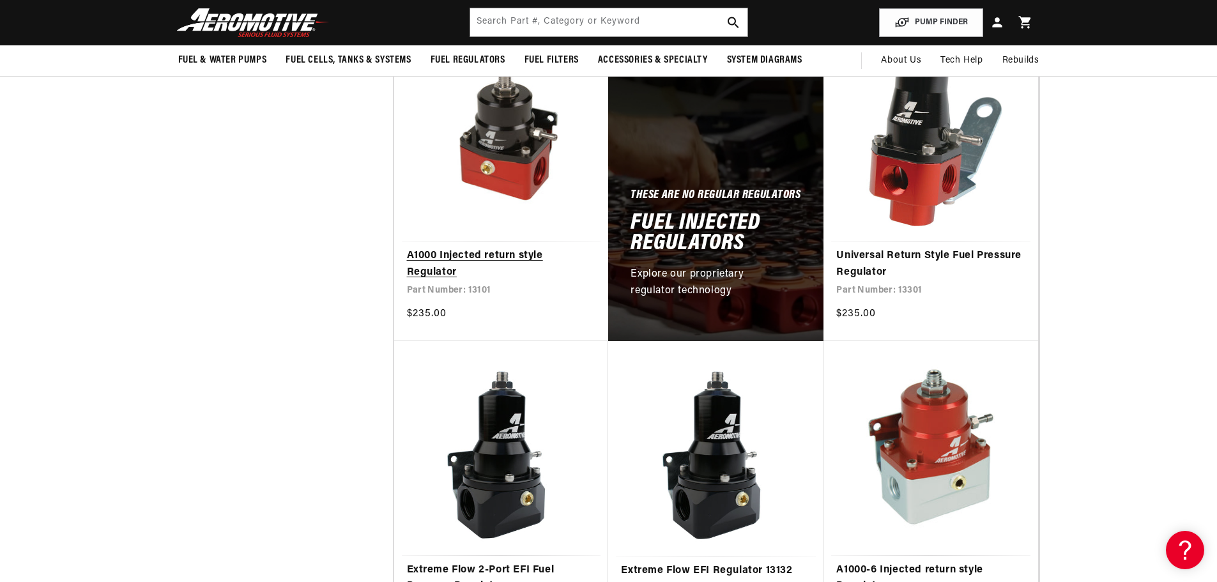
click at [520, 248] on link "A1000 Injected return style Regulator" at bounding box center [501, 264] width 189 height 33
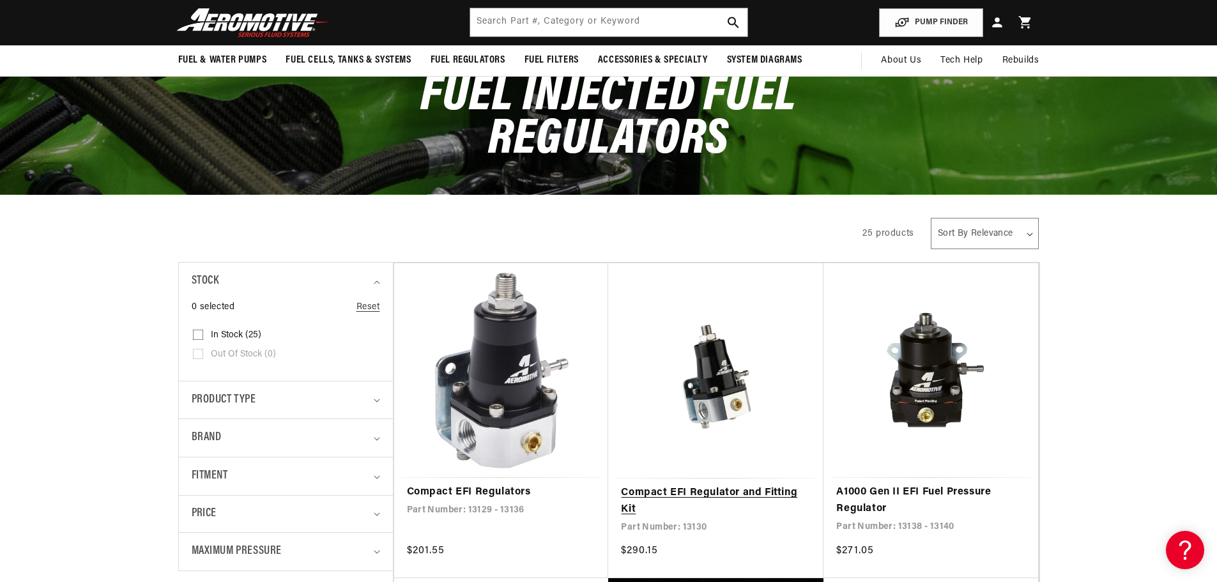
scroll to position [0, 0]
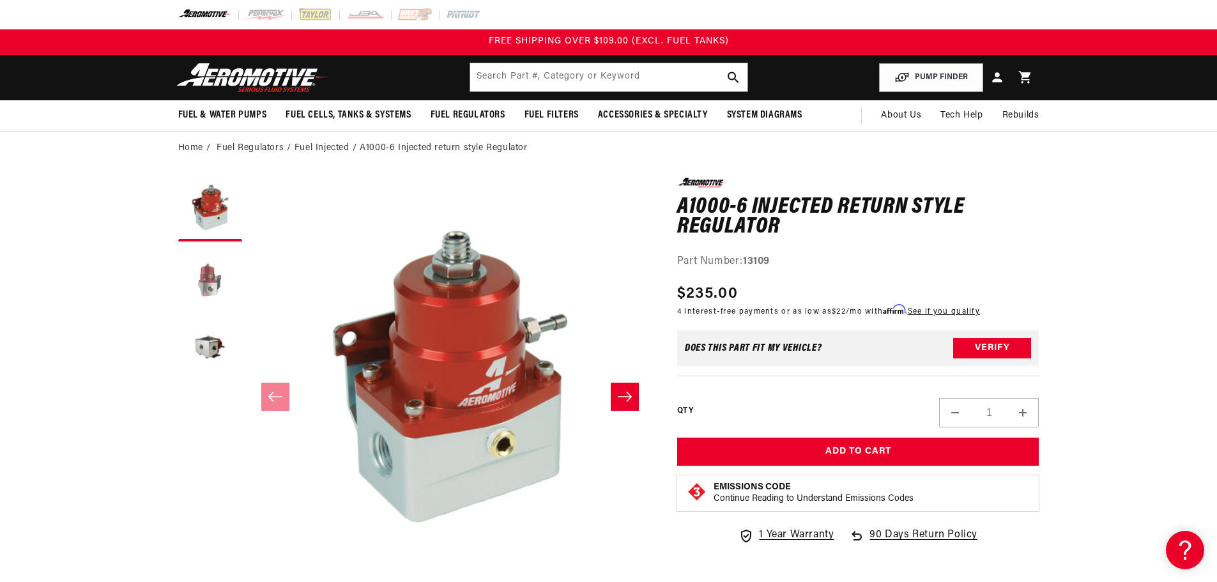
click at [206, 277] on button "Load image 2 in gallery view" at bounding box center [210, 280] width 64 height 64
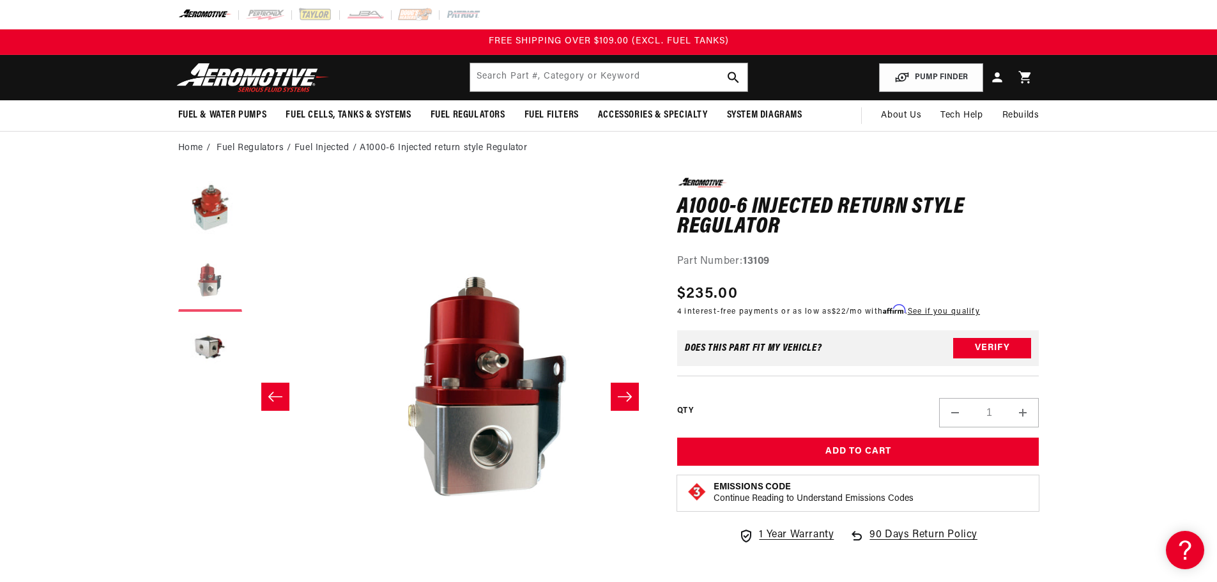
scroll to position [0, 403]
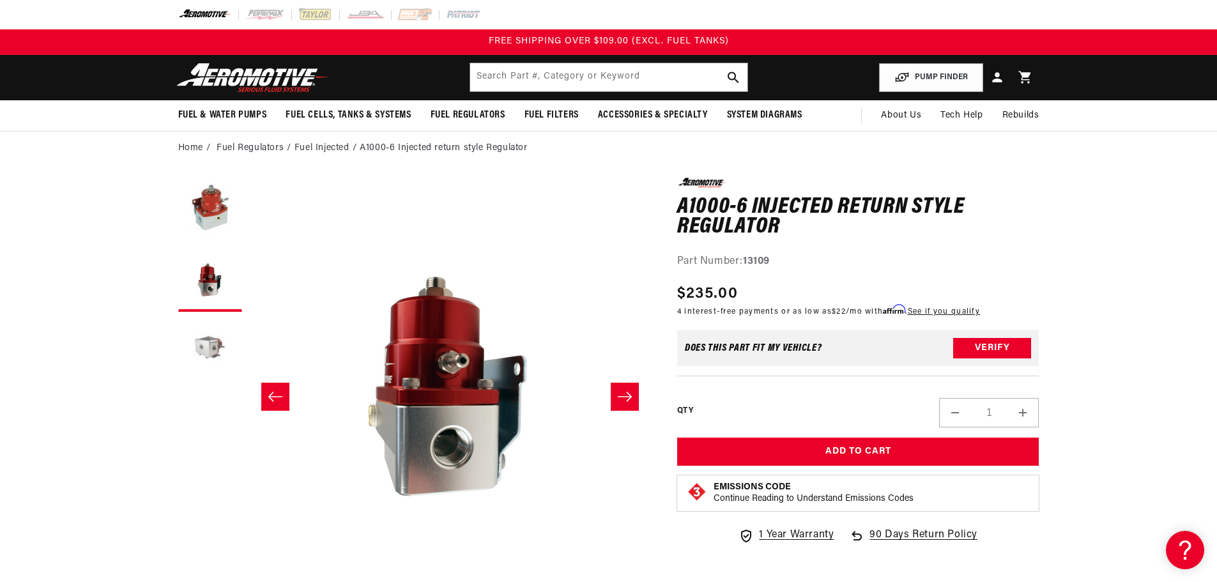
click at [208, 346] on button "Load image 3 in gallery view" at bounding box center [210, 350] width 64 height 64
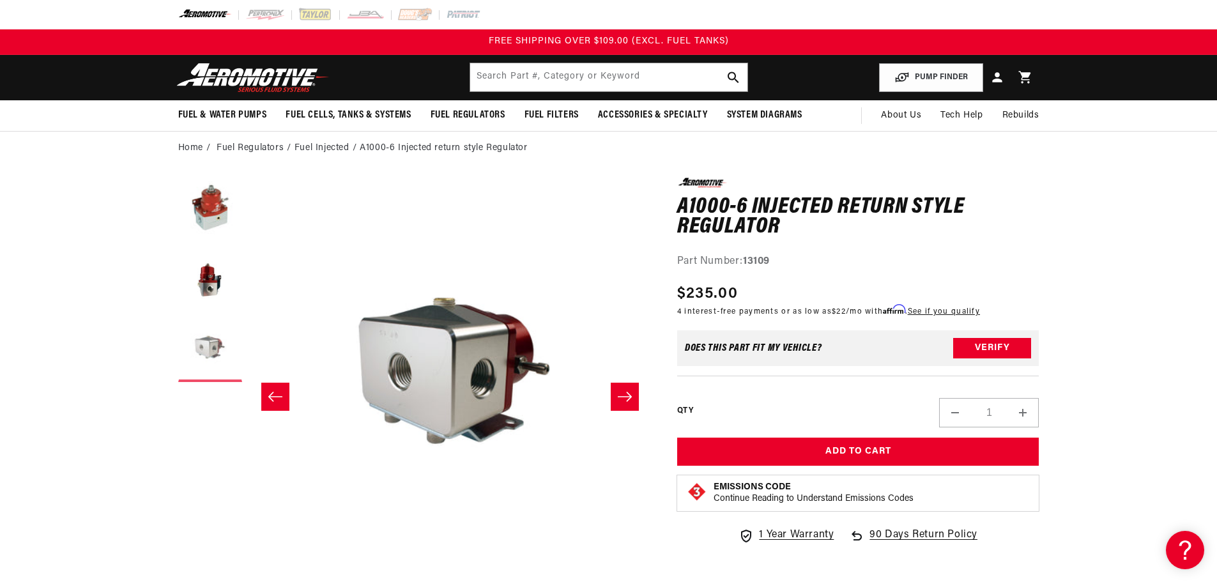
scroll to position [0, 807]
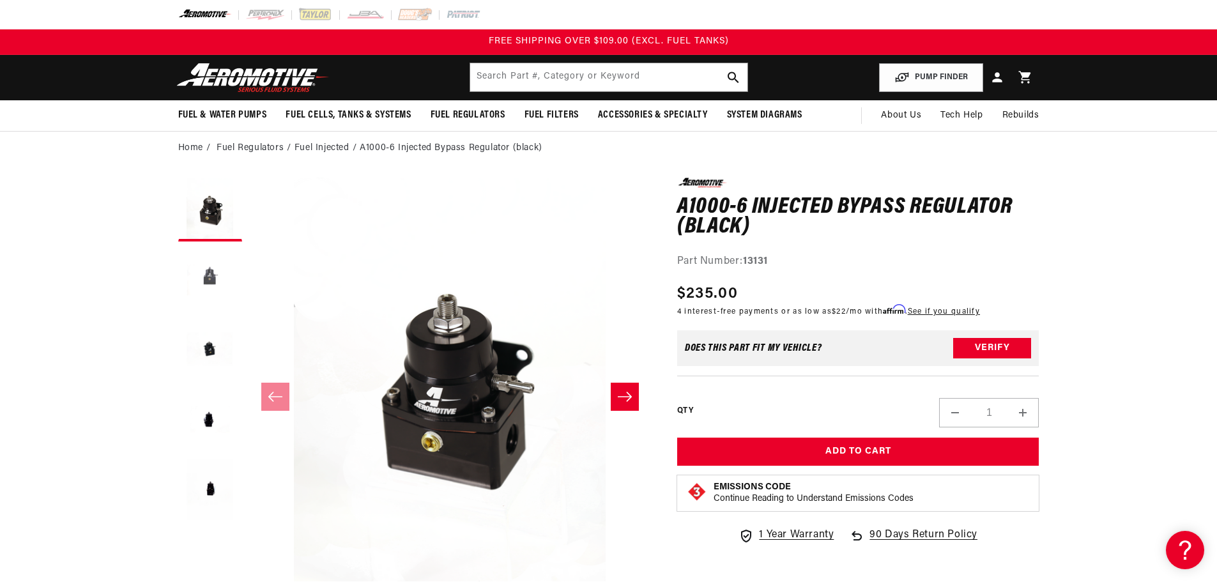
click at [208, 278] on button "Load image 2 in gallery view" at bounding box center [210, 280] width 64 height 64
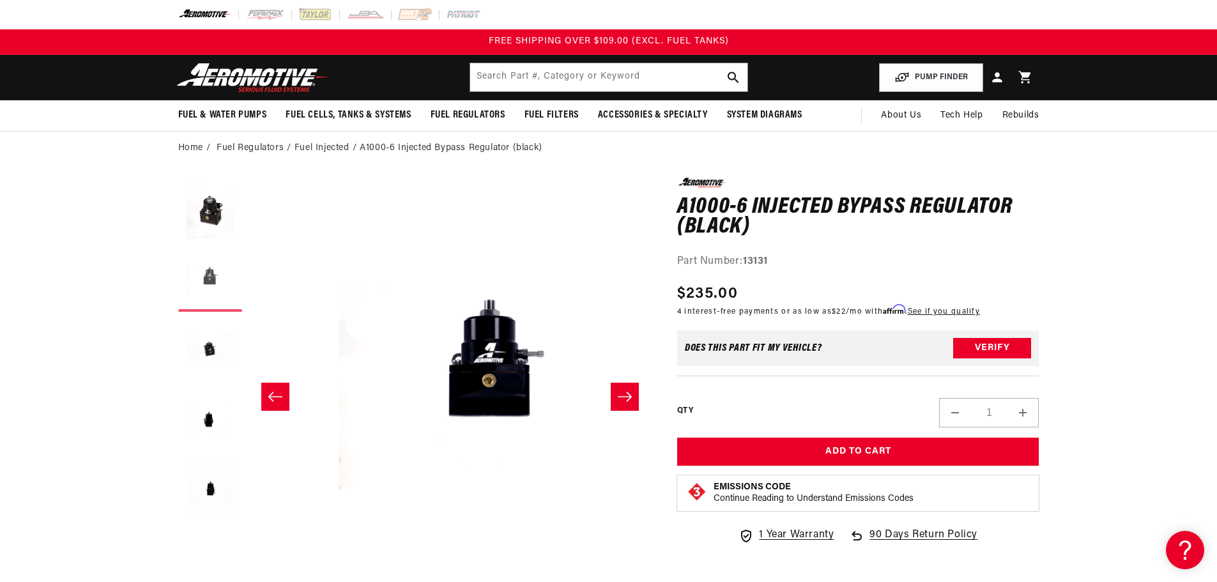
scroll to position [0, 403]
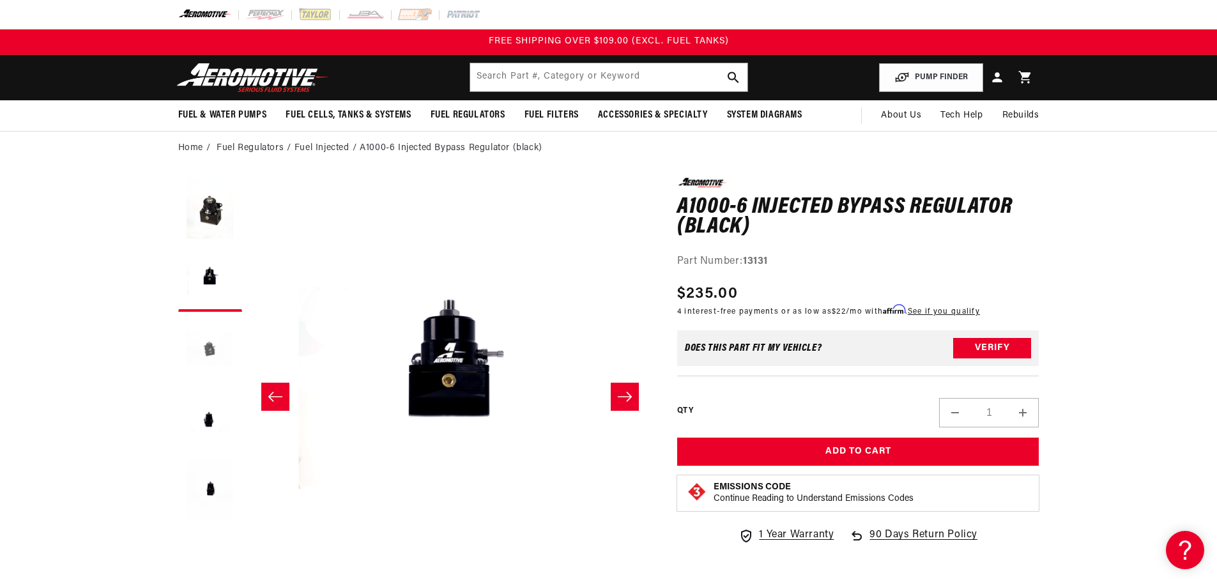
click at [209, 341] on button "Load image 3 in gallery view" at bounding box center [210, 350] width 64 height 64
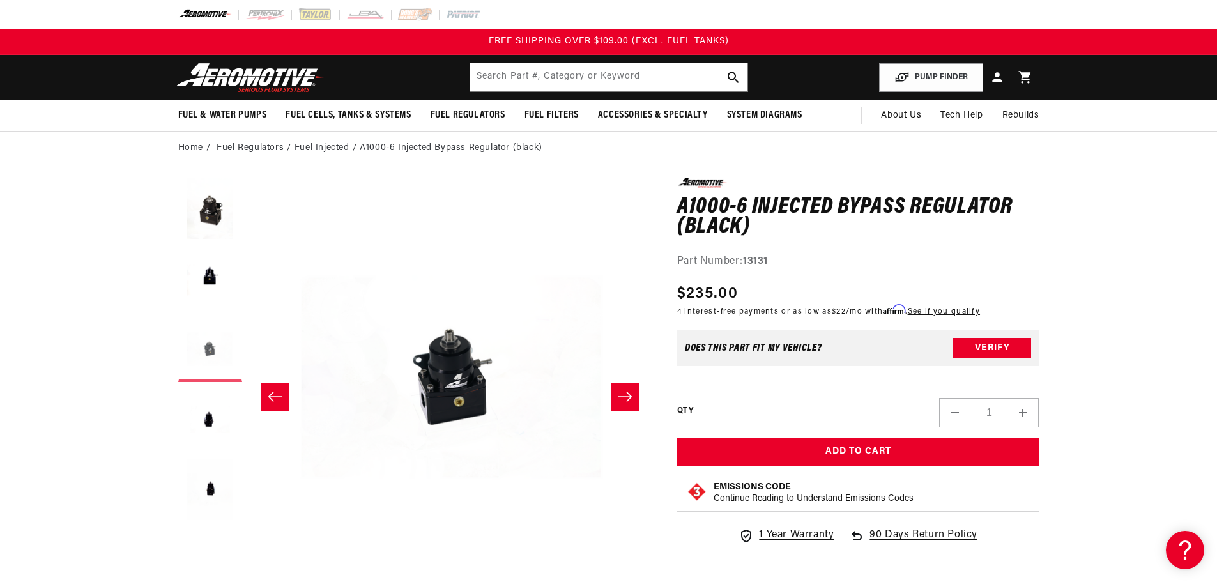
scroll to position [0, 807]
click at [211, 423] on button "Load image 4 in gallery view" at bounding box center [210, 420] width 64 height 64
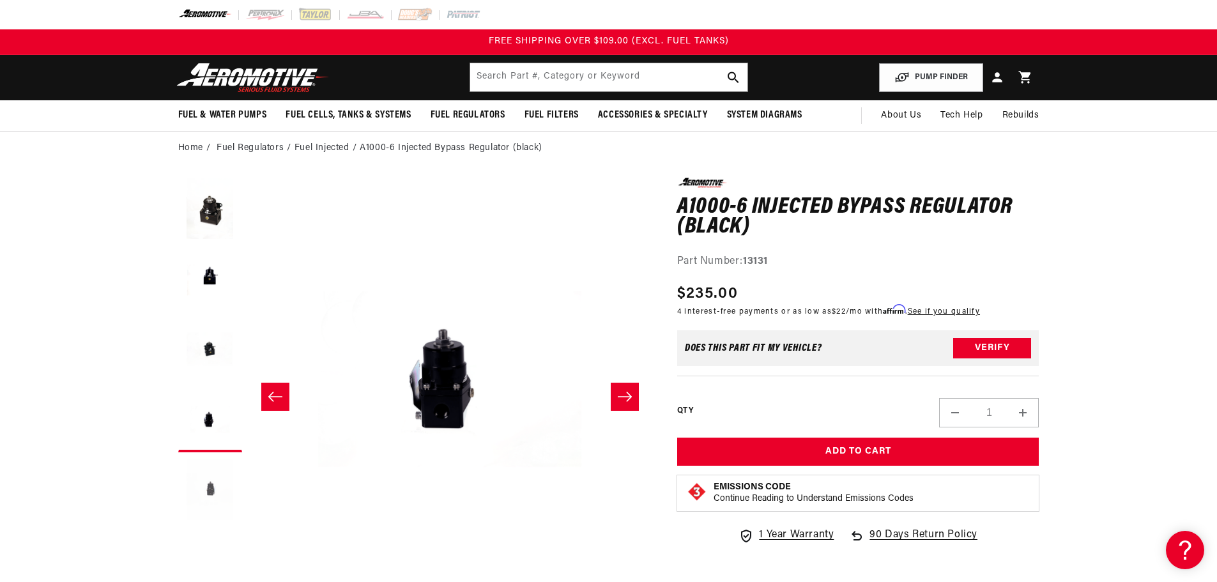
click at [212, 487] on button "Load image 5 in gallery view" at bounding box center [210, 491] width 64 height 64
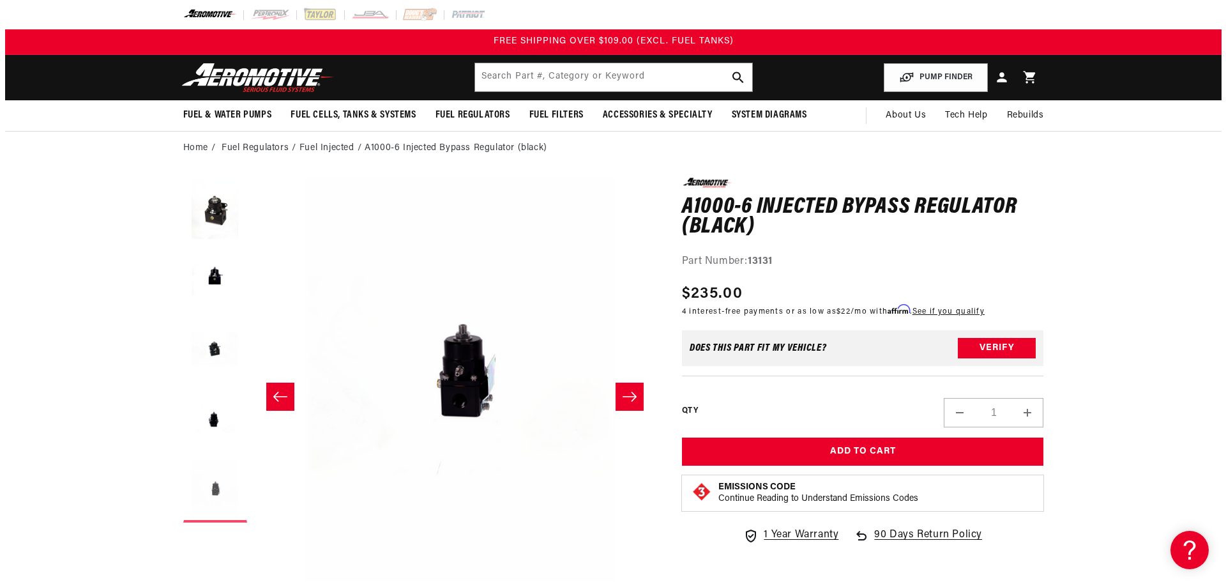
scroll to position [0, 1613]
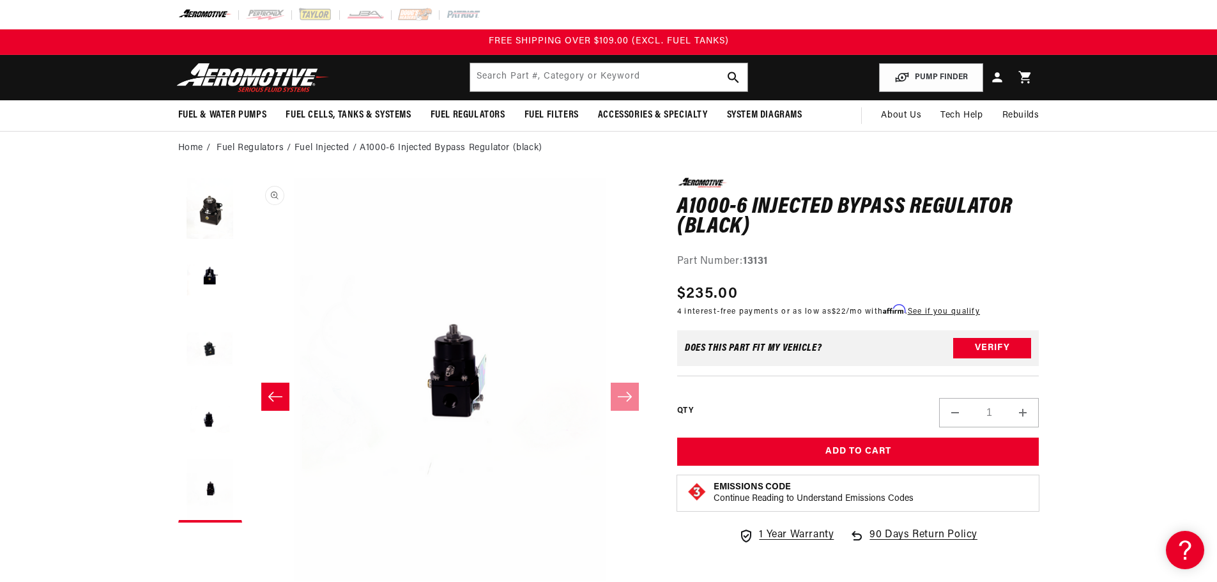
click at [248, 581] on button "Open media 5 in modal" at bounding box center [248, 581] width 0 height 0
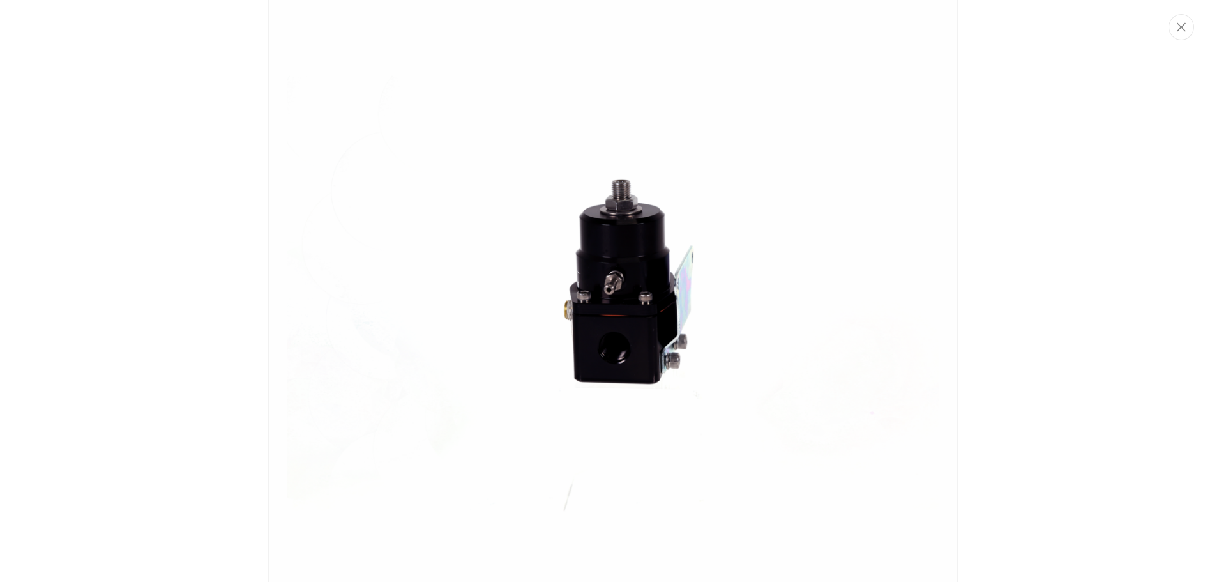
scroll to position [3776, 0]
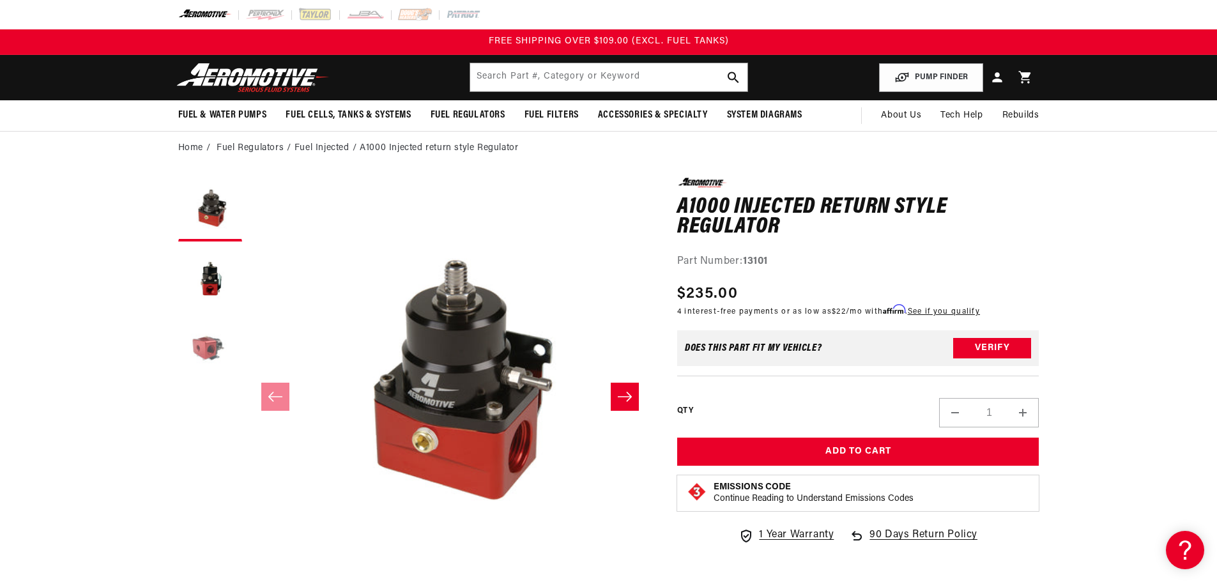
click at [204, 344] on button "Load image 3 in gallery view" at bounding box center [210, 350] width 64 height 64
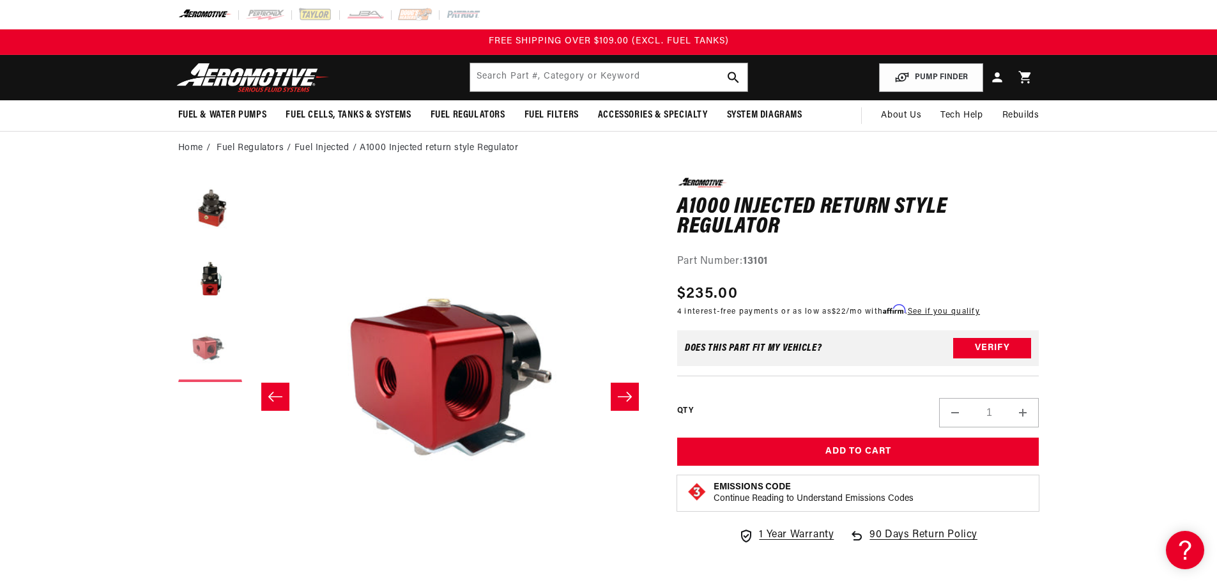
scroll to position [0, 807]
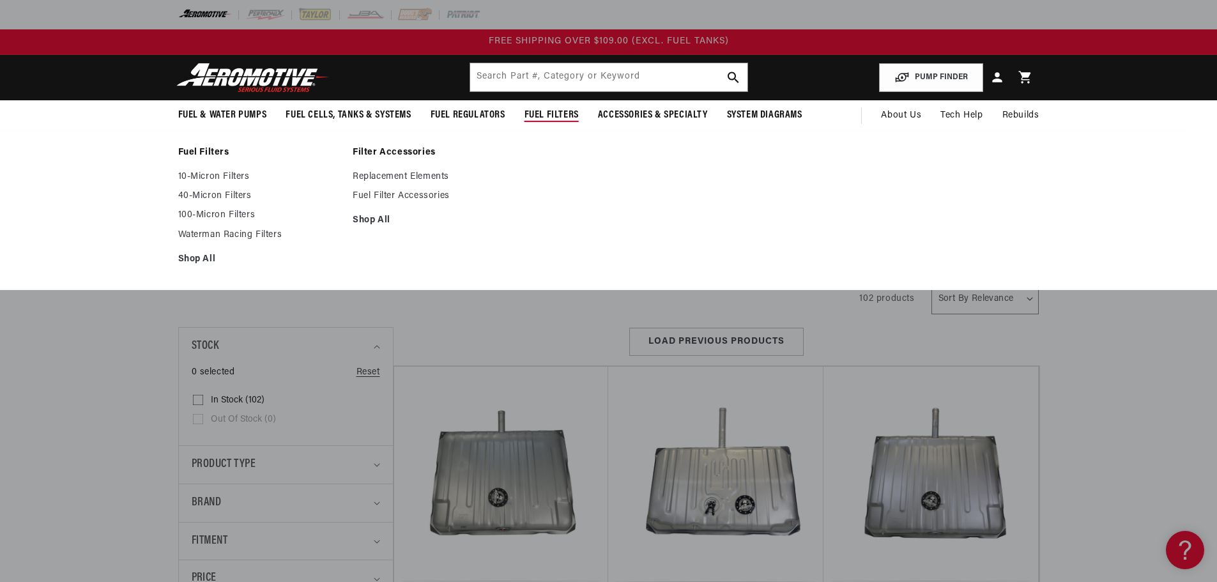
click at [542, 114] on span "Fuel Filters" at bounding box center [551, 115] width 54 height 13
click at [213, 215] on link "100-Micron Filters" at bounding box center [259, 214] width 162 height 11
click at [207, 176] on link "10-Micron Filters" at bounding box center [259, 176] width 162 height 11
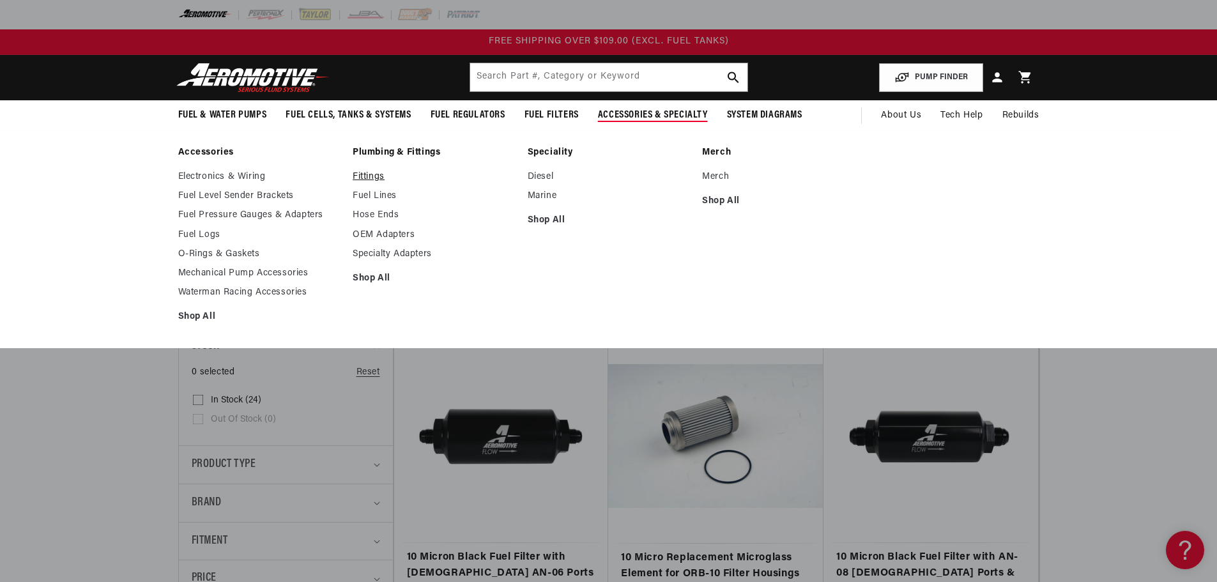
click at [371, 176] on link "Fittings" at bounding box center [434, 176] width 162 height 11
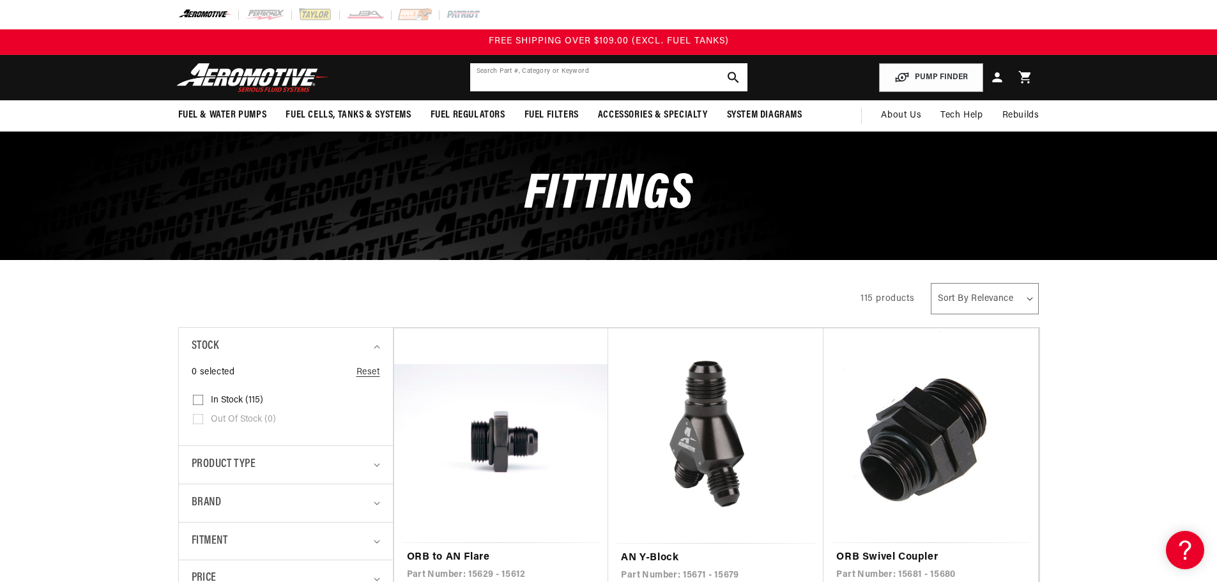
click at [482, 76] on input "text" at bounding box center [608, 77] width 277 height 28
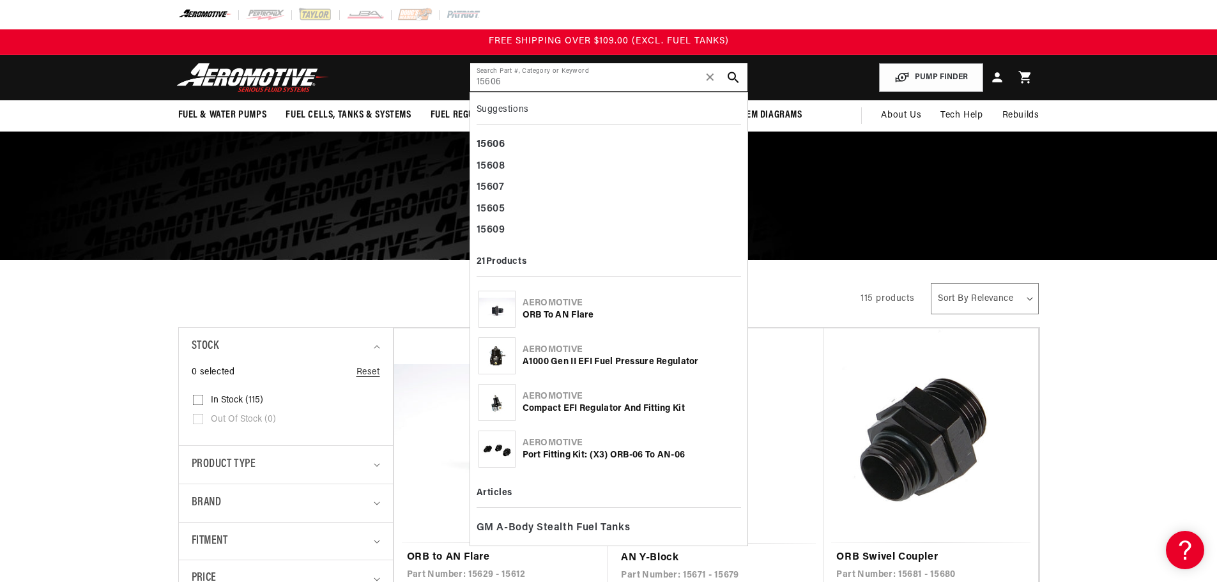
type input "15606"
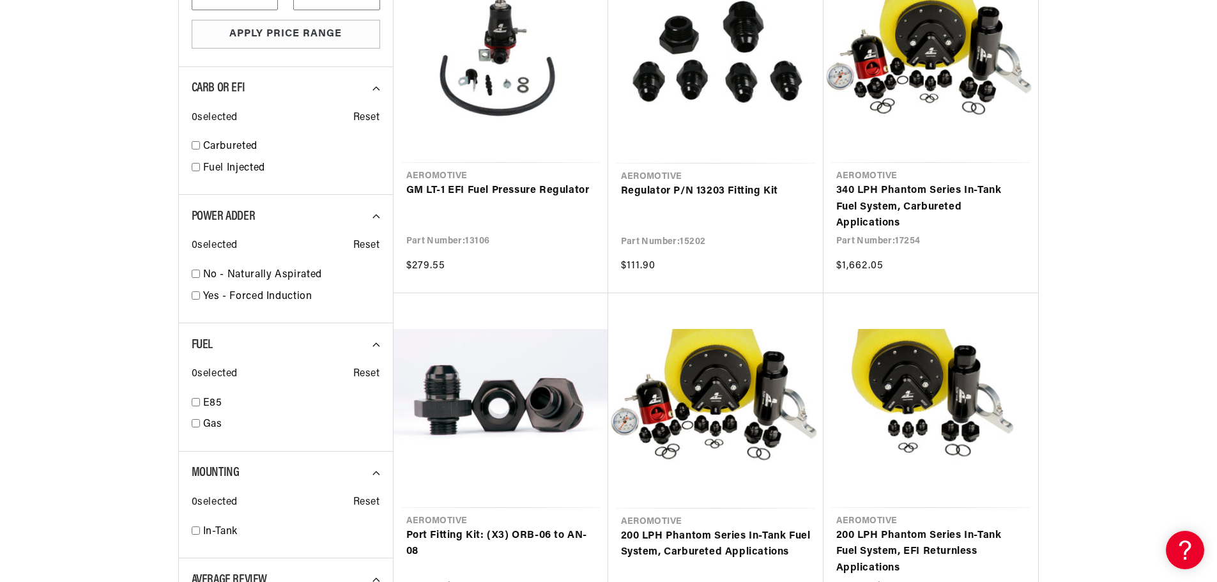
scroll to position [1086, 0]
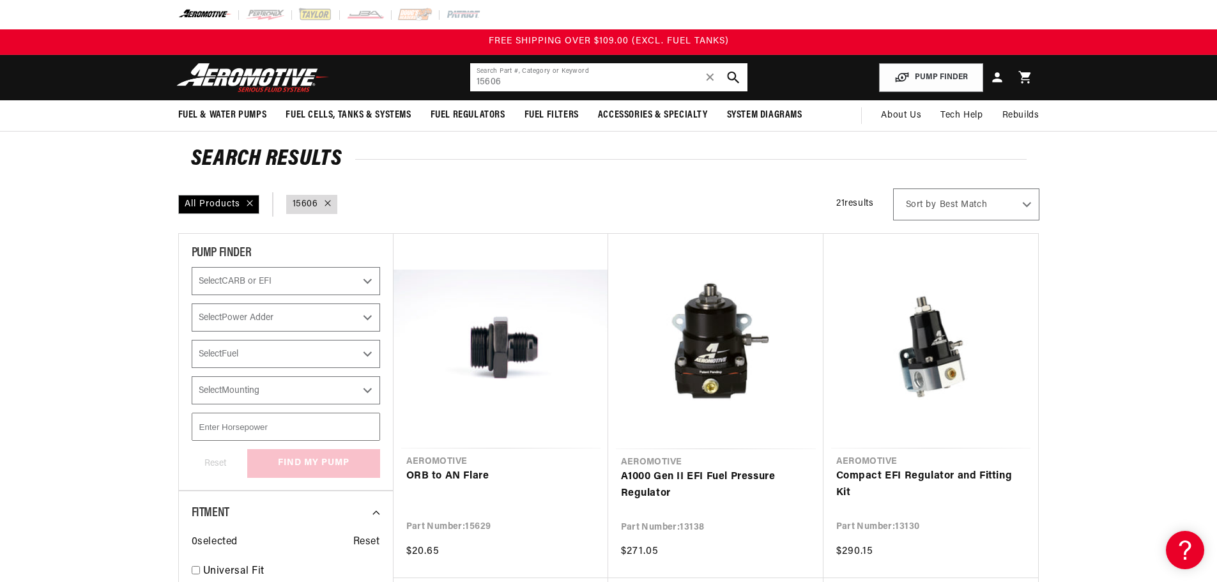
click at [731, 77] on icon "search button" at bounding box center [733, 78] width 12 height 12
drag, startPoint x: 476, startPoint y: 80, endPoint x: 520, endPoint y: 78, distance: 44.1
click at [520, 78] on input "15606" at bounding box center [608, 77] width 277 height 28
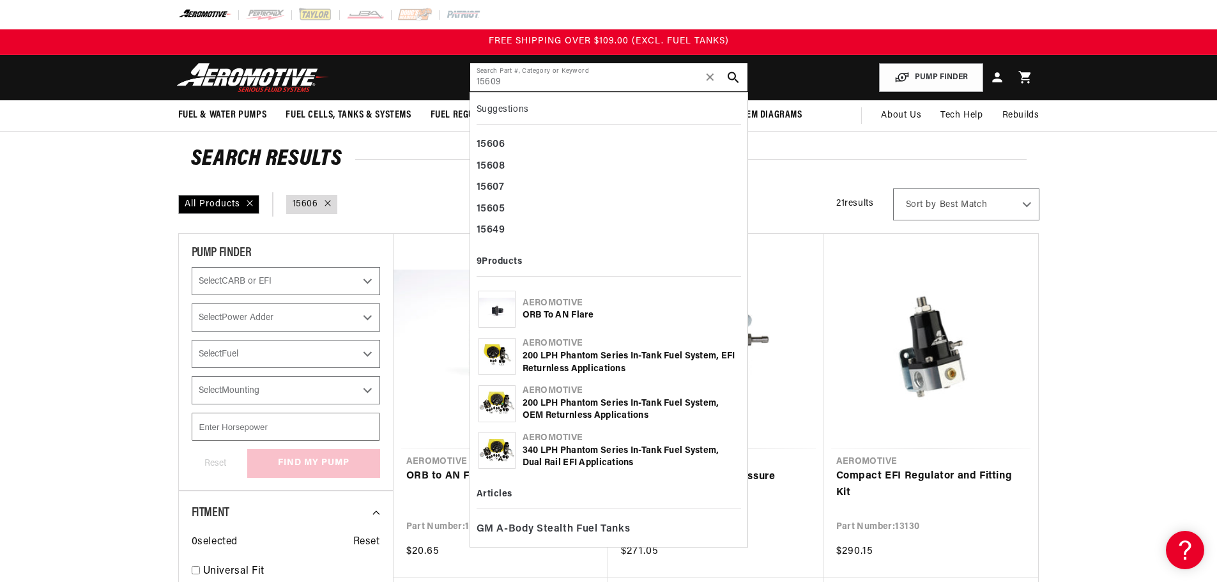
type input "15609"
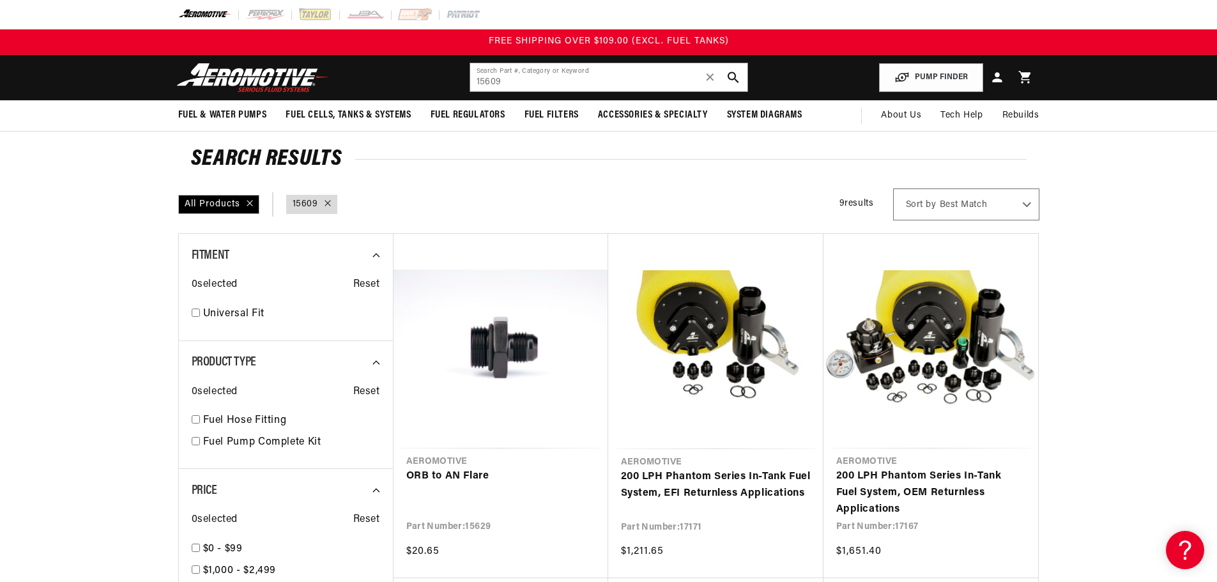
click at [710, 77] on span "✕" at bounding box center [709, 77] width 11 height 20
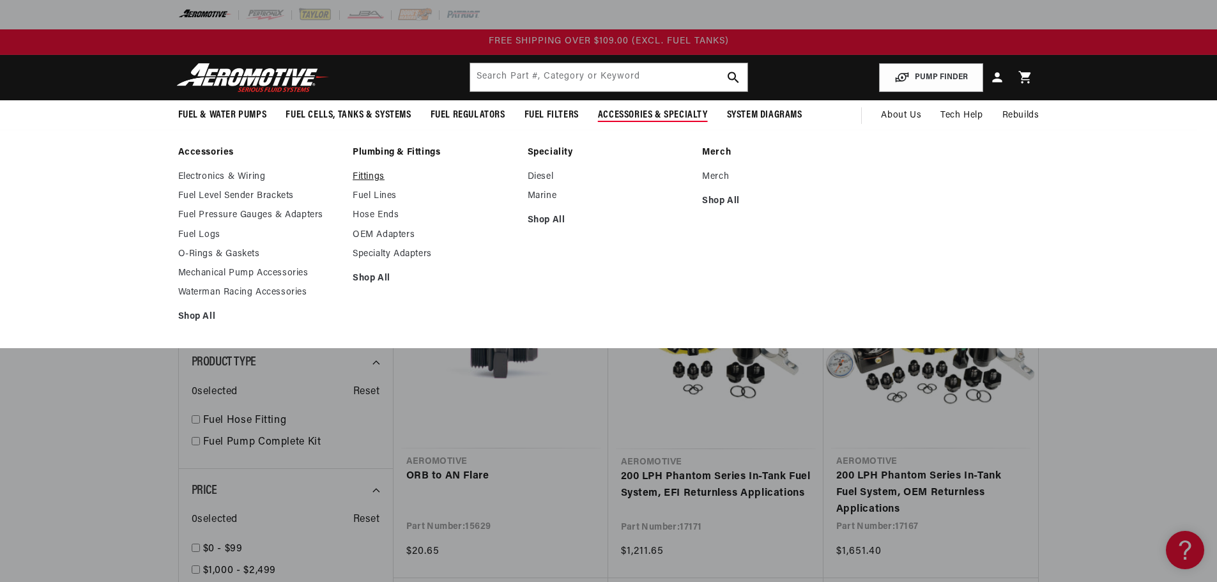
click at [366, 175] on link "Fittings" at bounding box center [434, 176] width 162 height 11
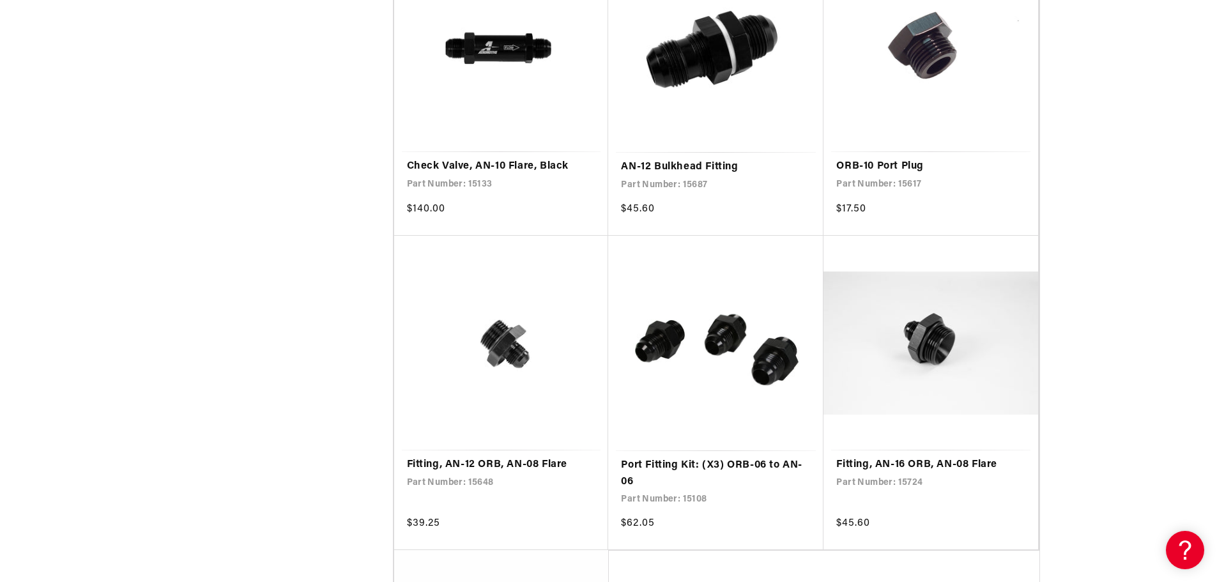
scroll to position [2299, 0]
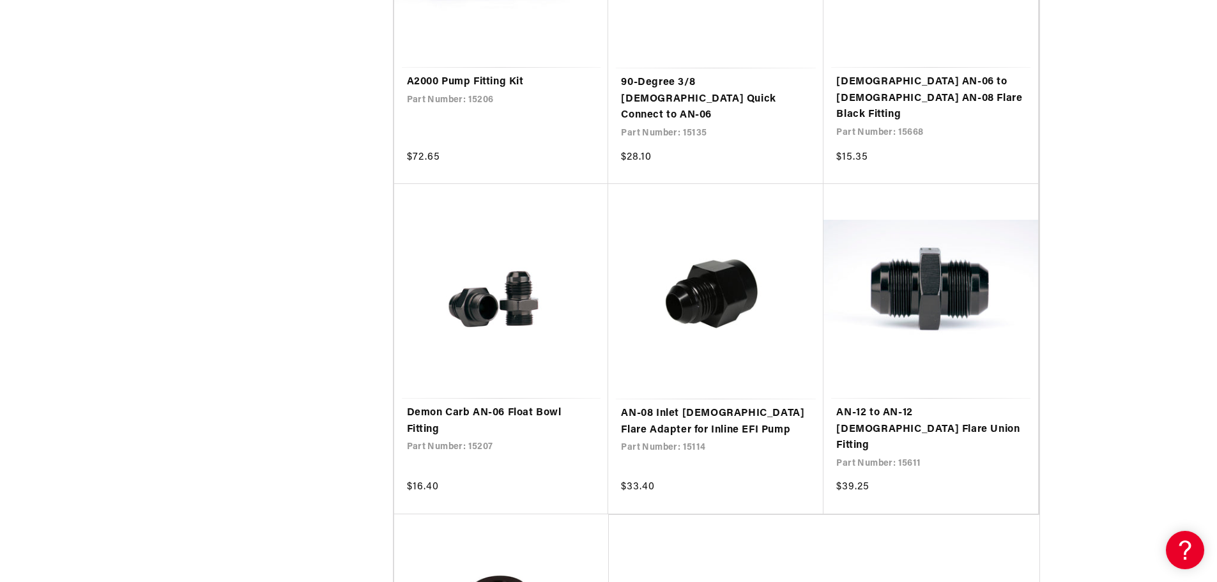
scroll to position [4918, 0]
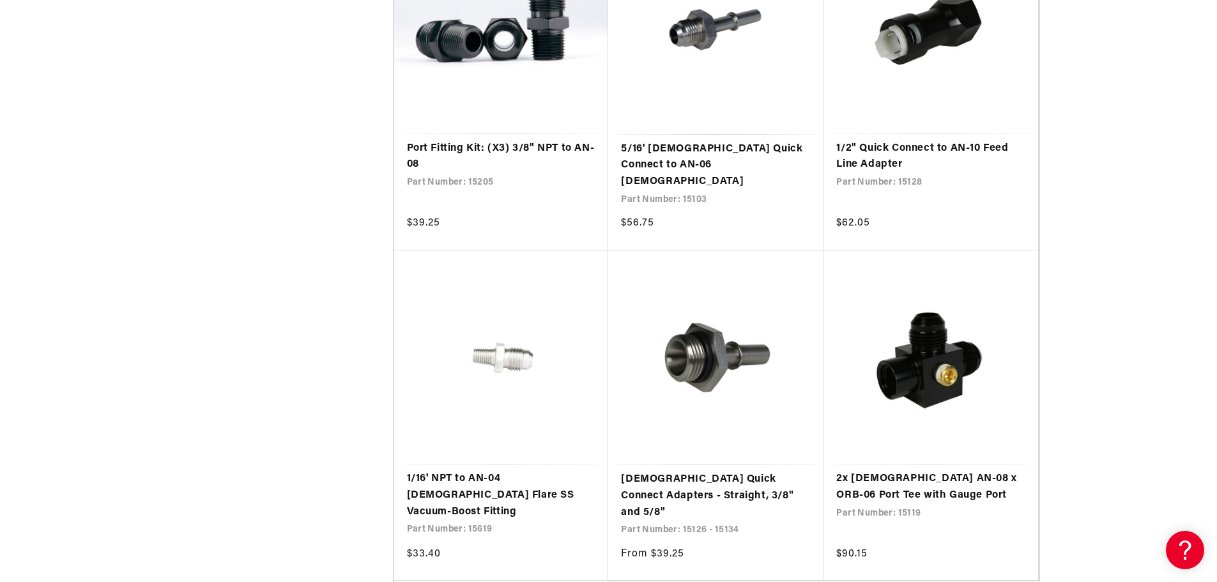
scroll to position [7472, 0]
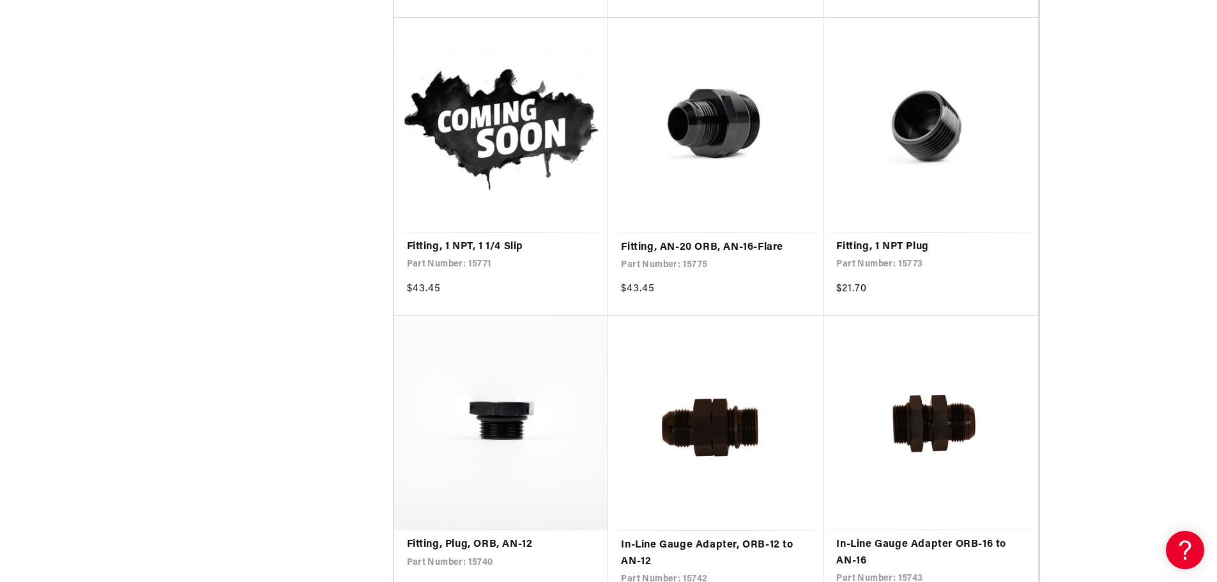
scroll to position [9899, 0]
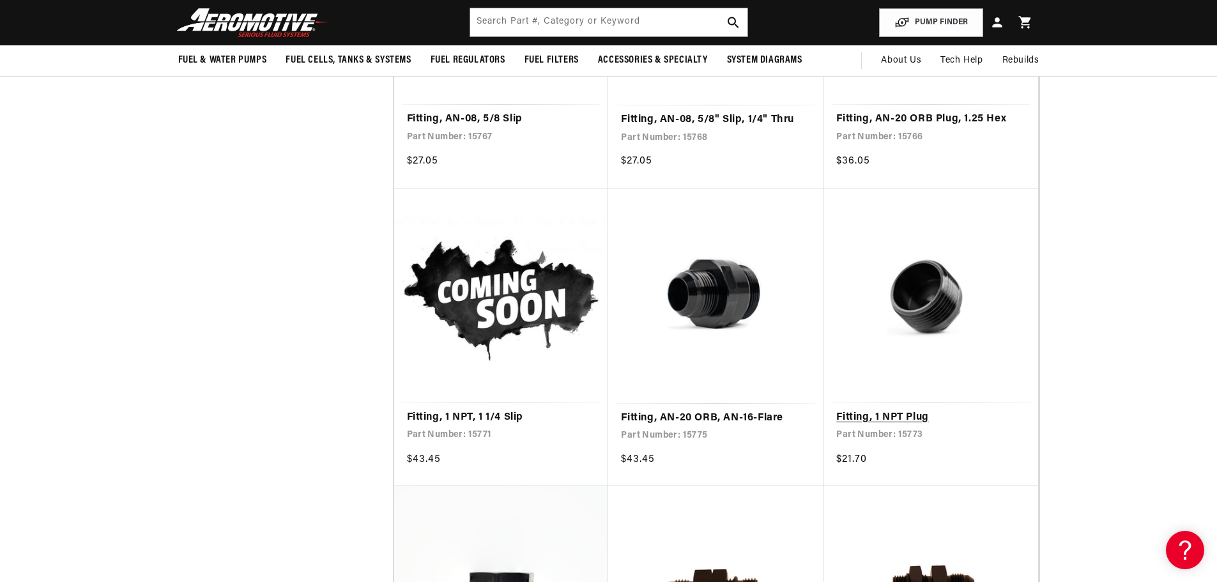
scroll to position [9516, 0]
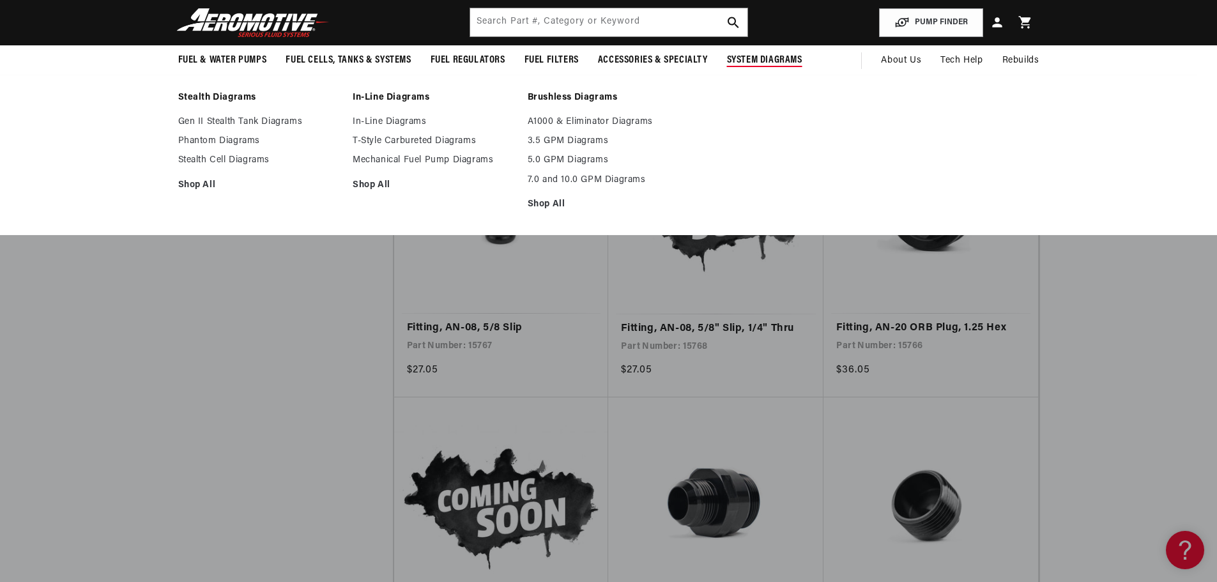
click at [752, 57] on span "System Diagrams" at bounding box center [764, 60] width 75 height 13
click at [233, 119] on link "Gen II Stealth Tank Diagrams" at bounding box center [259, 121] width 162 height 11
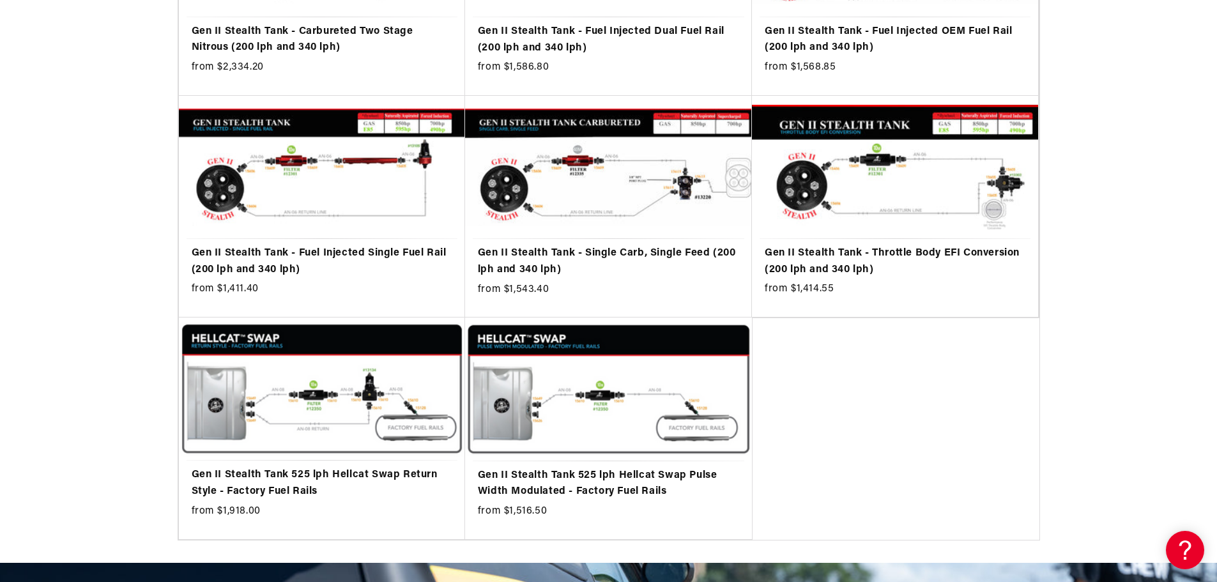
scroll to position [447, 0]
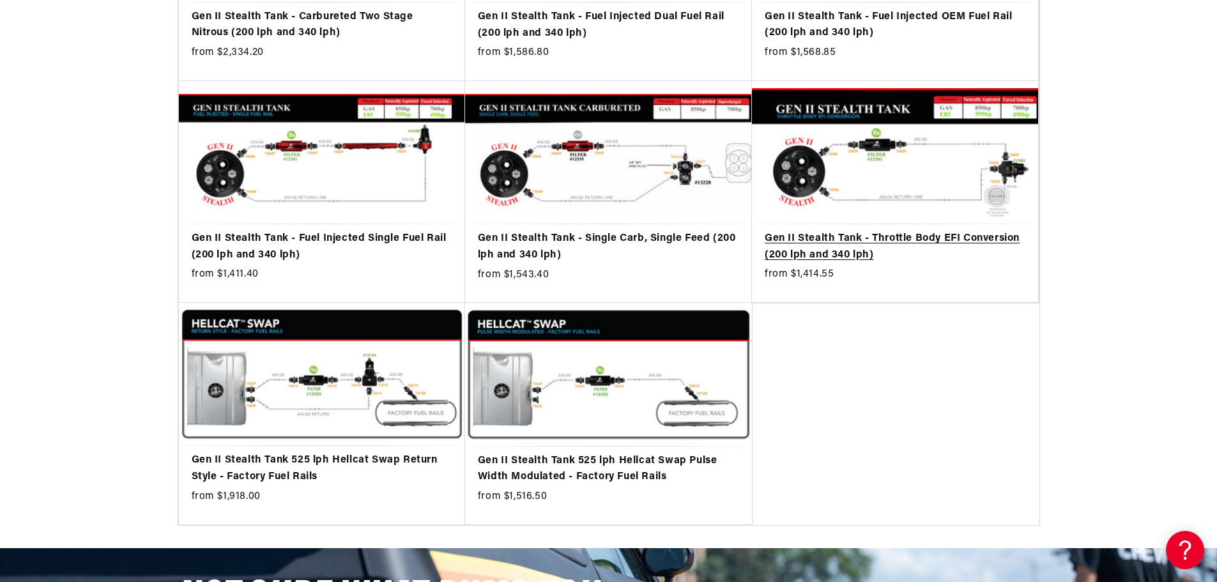
click at [897, 231] on link "Gen II Stealth Tank - Throttle Body EFI Conversion (200 lph and 340 lph)" at bounding box center [894, 247] width 261 height 33
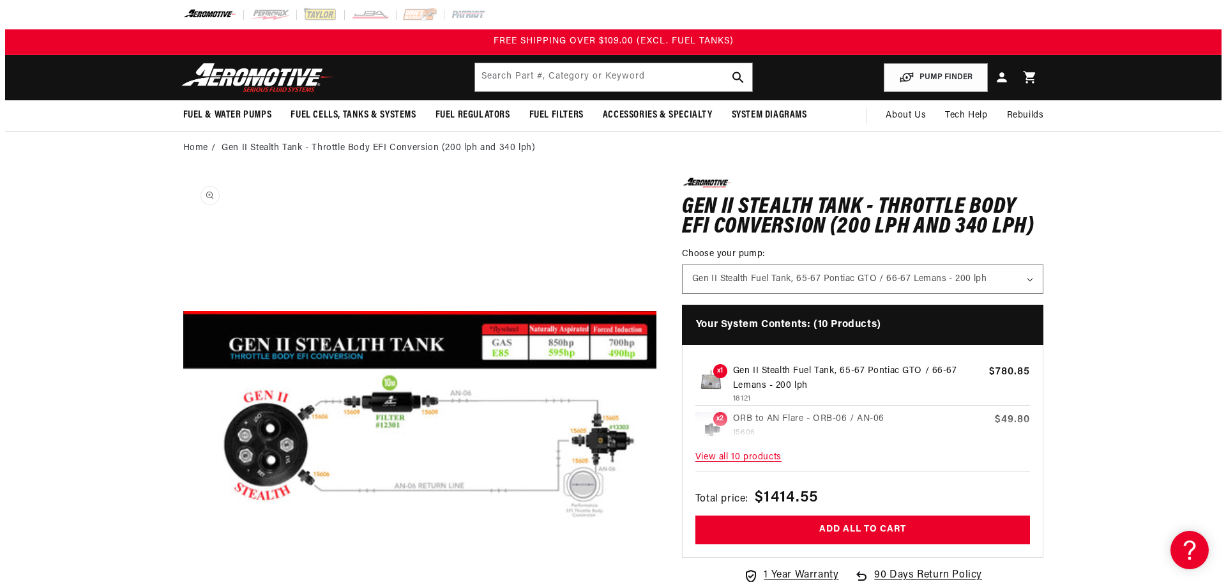
scroll to position [1, 0]
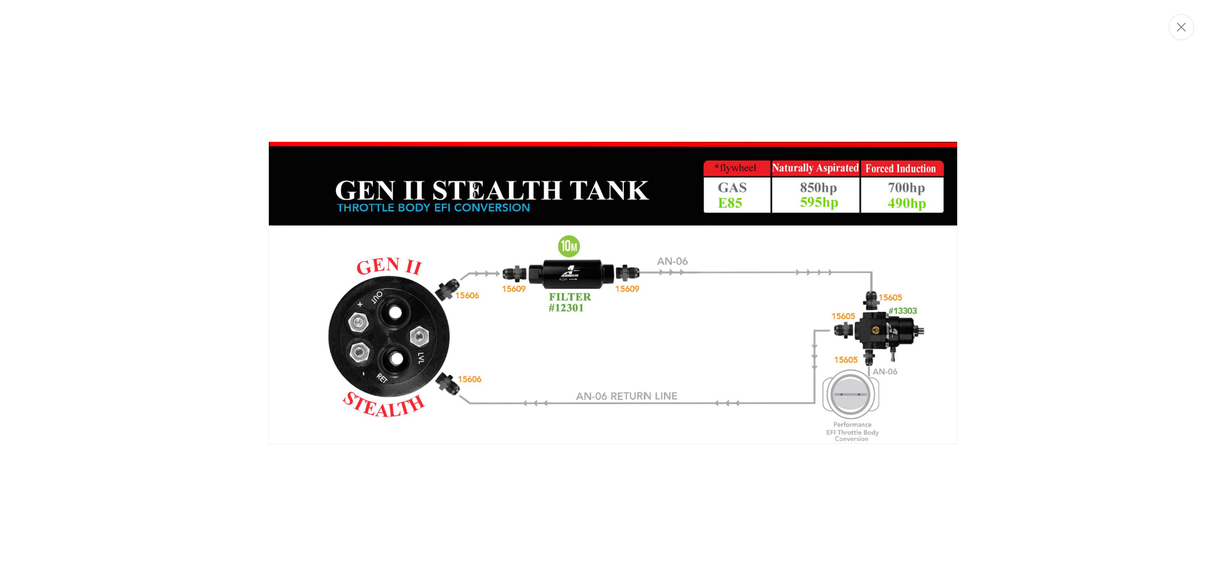
click at [471, 296] on img "Media gallery" at bounding box center [613, 292] width 690 height 303
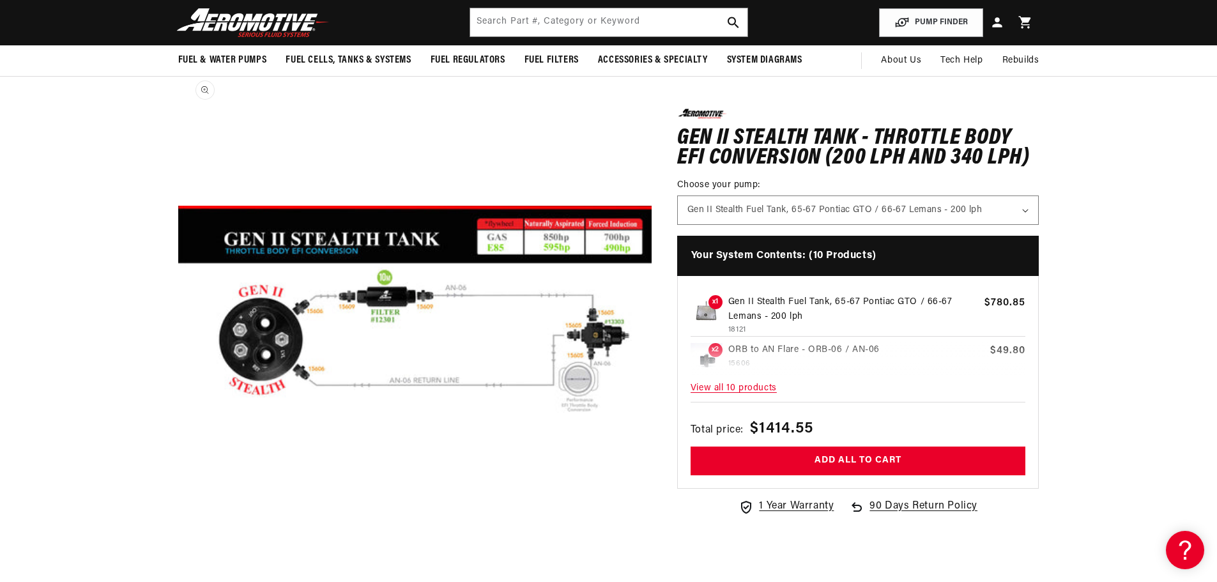
scroll to position [0, 0]
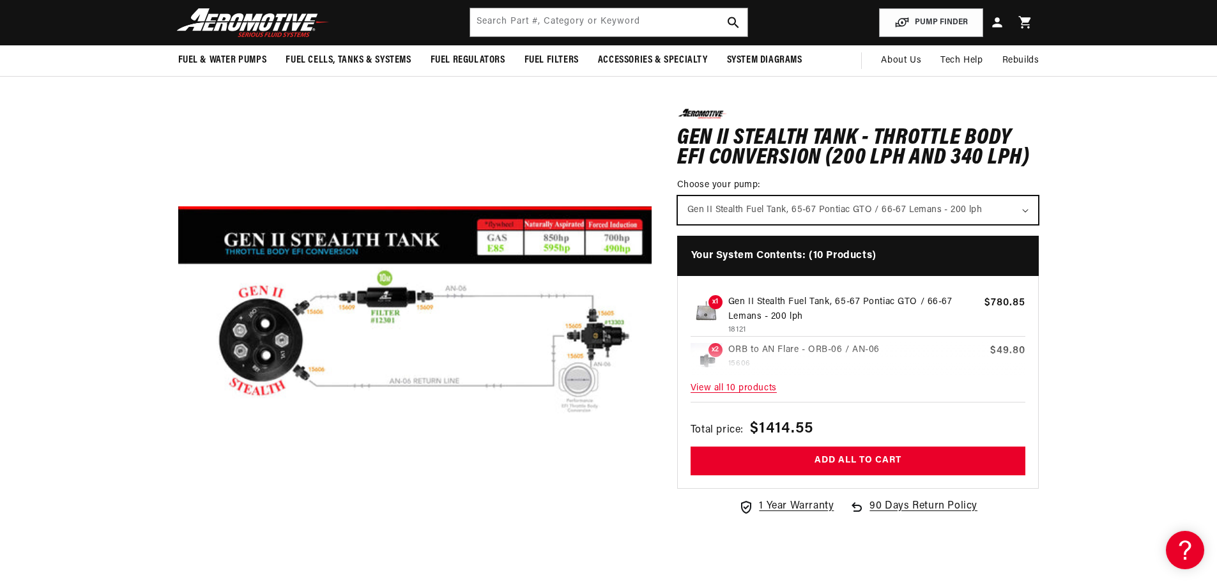
click at [1024, 209] on select "Gen II Stealth Fuel Tank, 65-67 Pontiac GTO / 66-67 Lemans - 200 lph Gen II Ste…" at bounding box center [858, 209] width 361 height 28
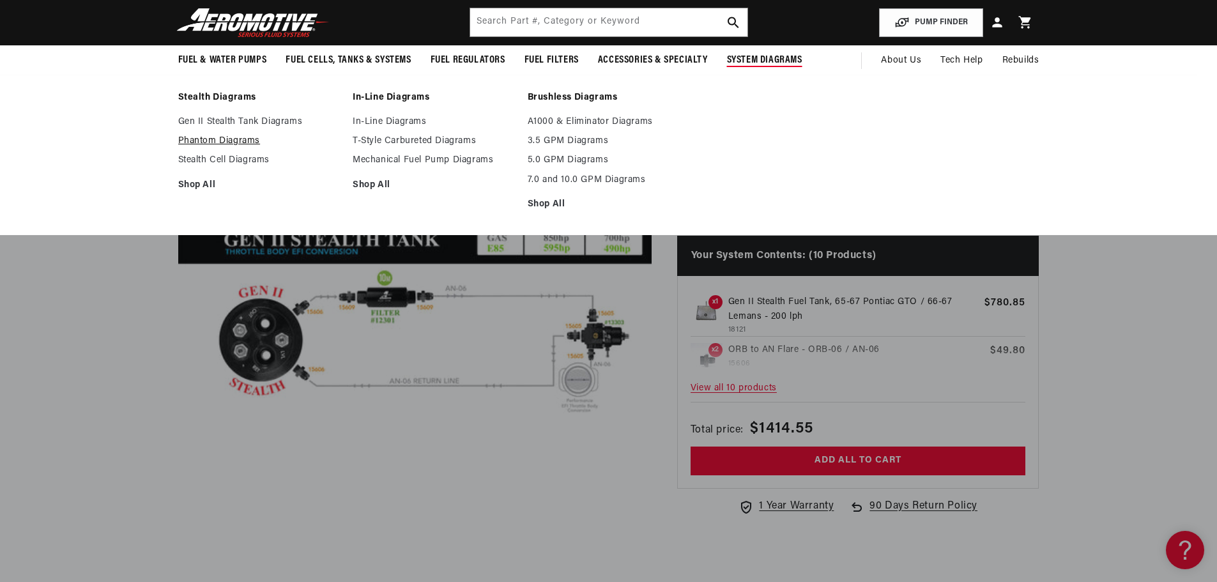
click at [228, 140] on link "Phantom Diagrams" at bounding box center [259, 140] width 162 height 11
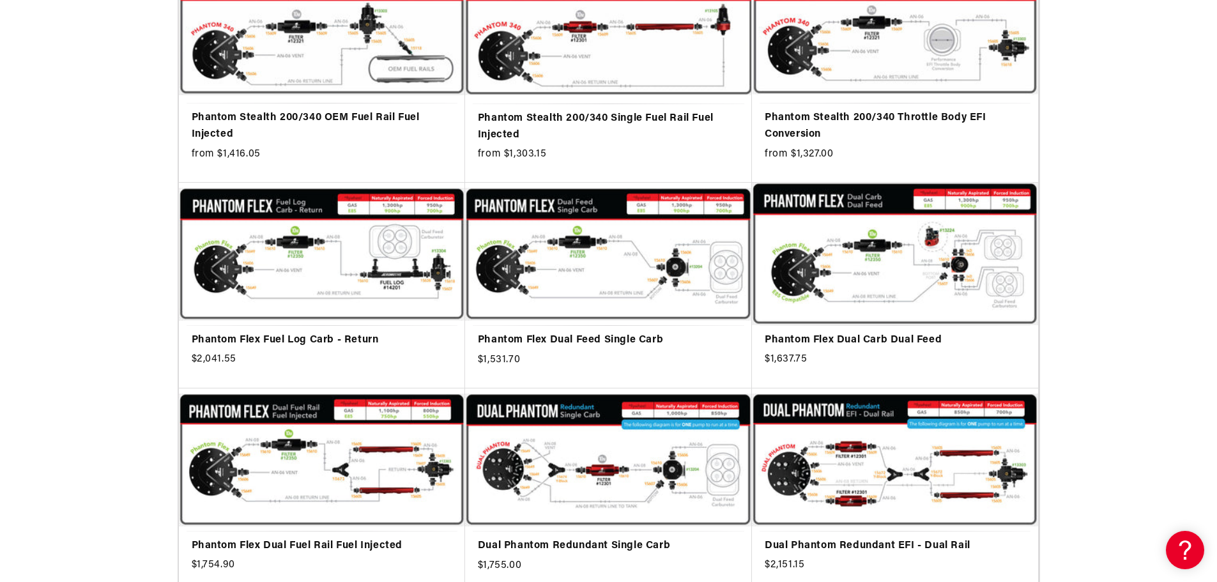
scroll to position [575, 0]
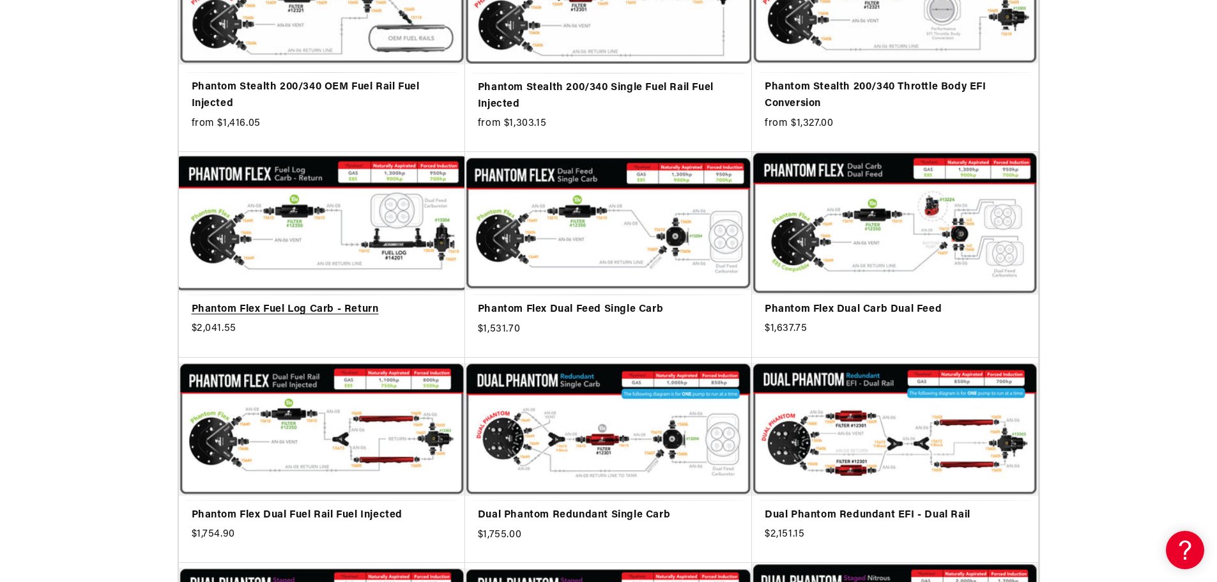
click at [294, 301] on link "Phantom Flex Fuel Log Carb - Return" at bounding box center [322, 309] width 261 height 17
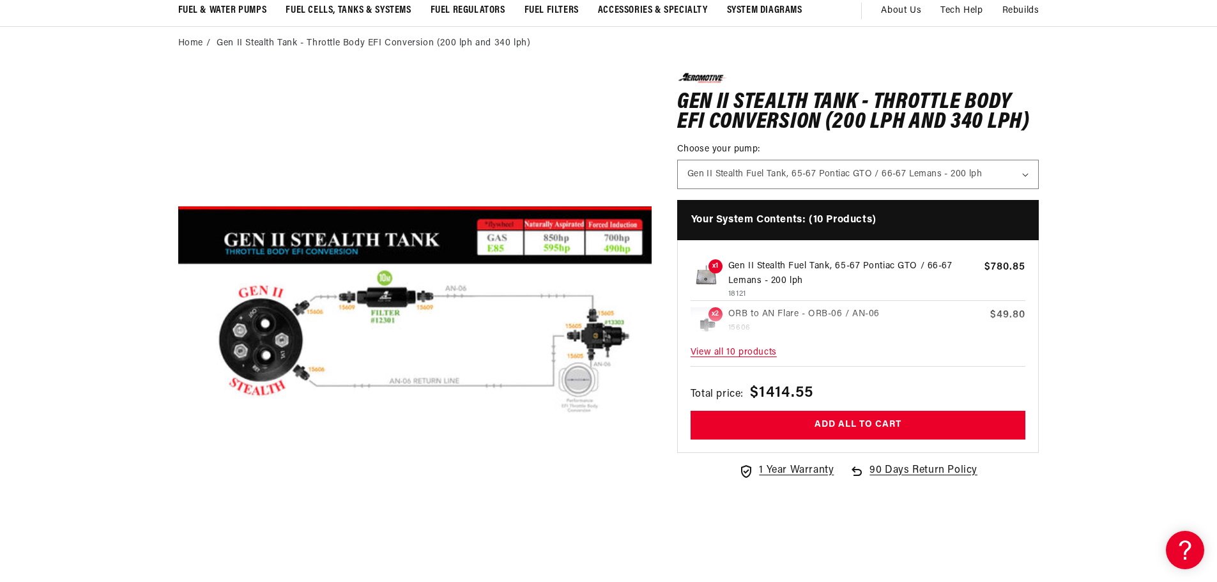
click at [757, 351] on span "View all 10 products" at bounding box center [857, 352] width 335 height 27
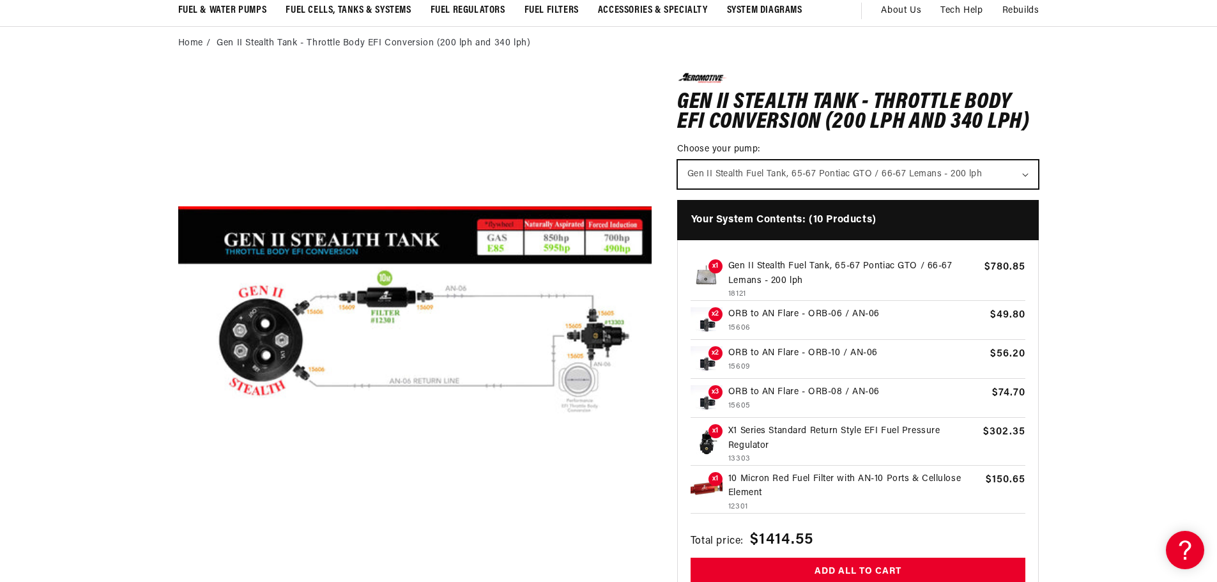
click at [1024, 175] on select "Gen II Stealth Fuel Tank, 65-67 Pontiac GTO / 66-67 Lemans - 200 lph Gen II Ste…" at bounding box center [858, 174] width 361 height 28
click at [1083, 161] on section "0.0 star rating Write a review Gen II Stealth Tank - Throttle Body EFI Conversi…" at bounding box center [608, 381] width 1217 height 642
